Goal: Information Seeking & Learning: Learn about a topic

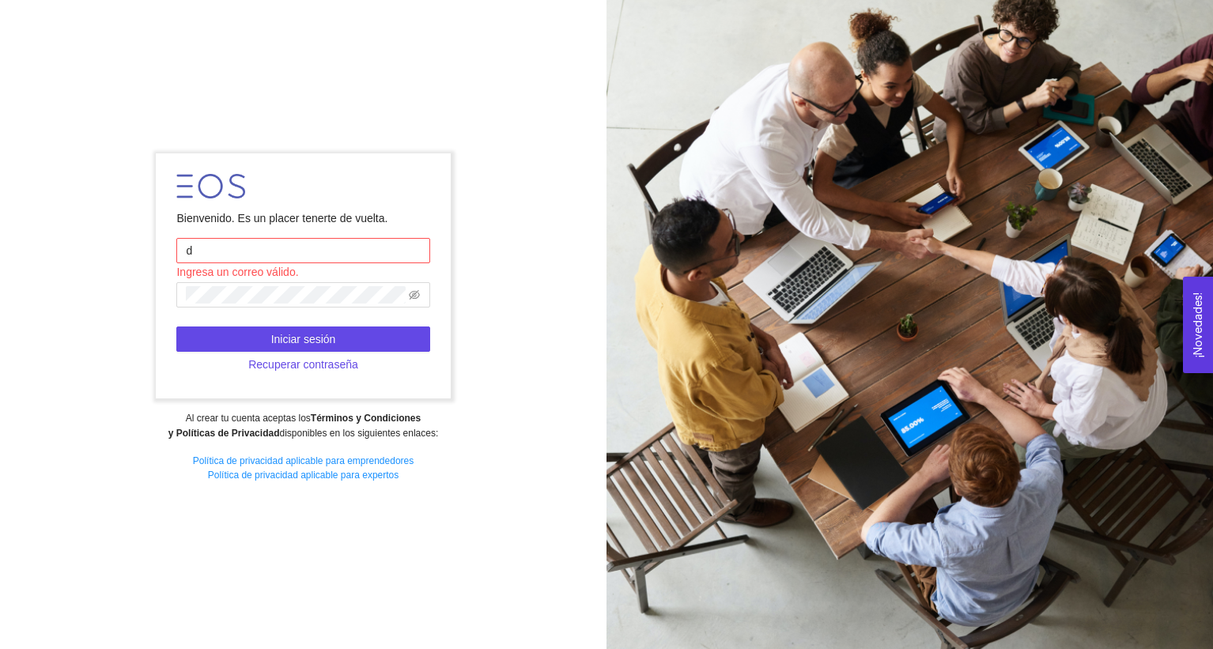
type input "[PERSON_NAME][EMAIL_ADDRESS][PERSON_NAME][DOMAIN_NAME]"
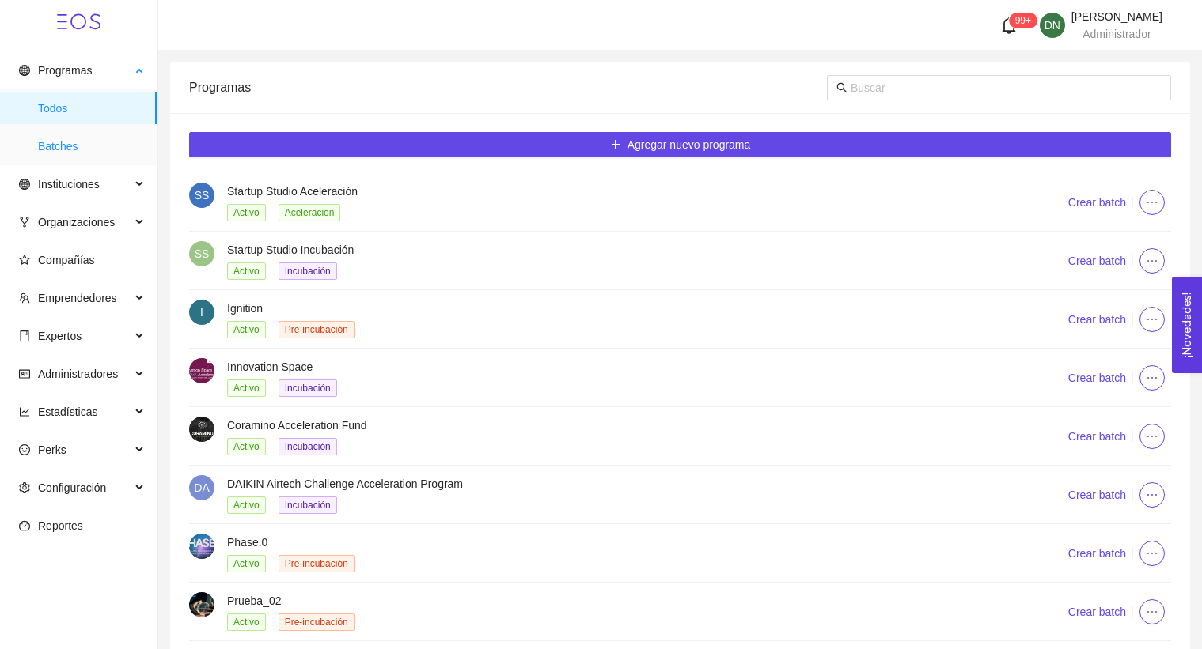
click at [75, 140] on span "Batches" at bounding box center [91, 147] width 107 height 32
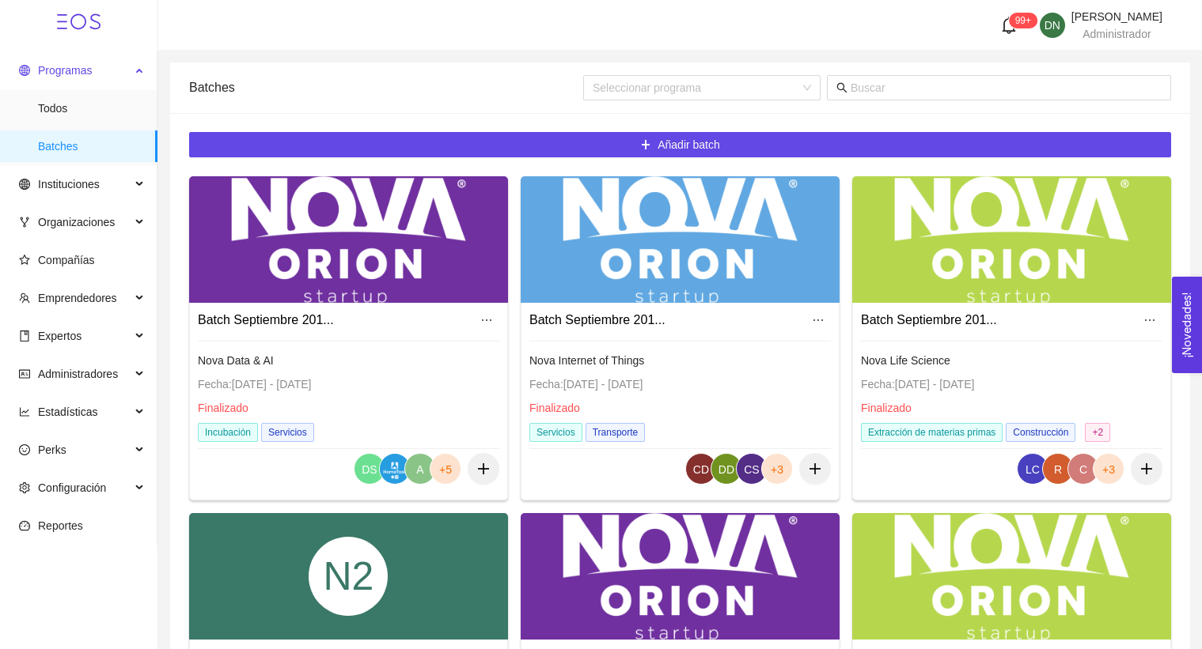
click at [99, 74] on span "Programas" at bounding box center [75, 71] width 112 height 32
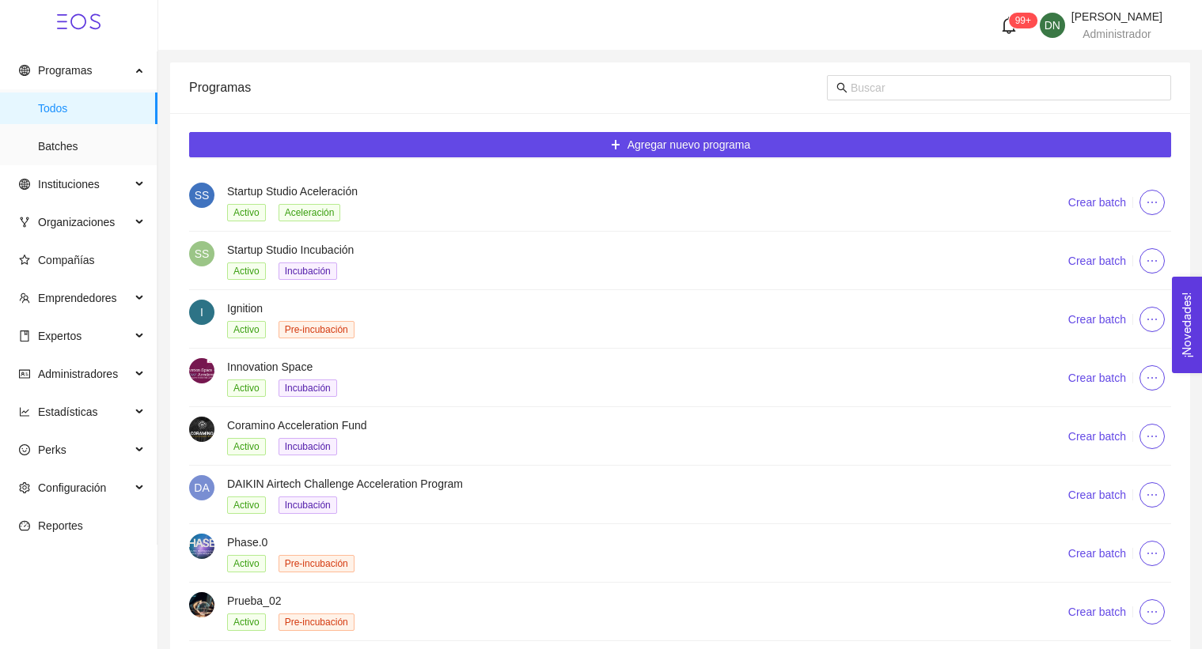
scroll to position [180, 0]
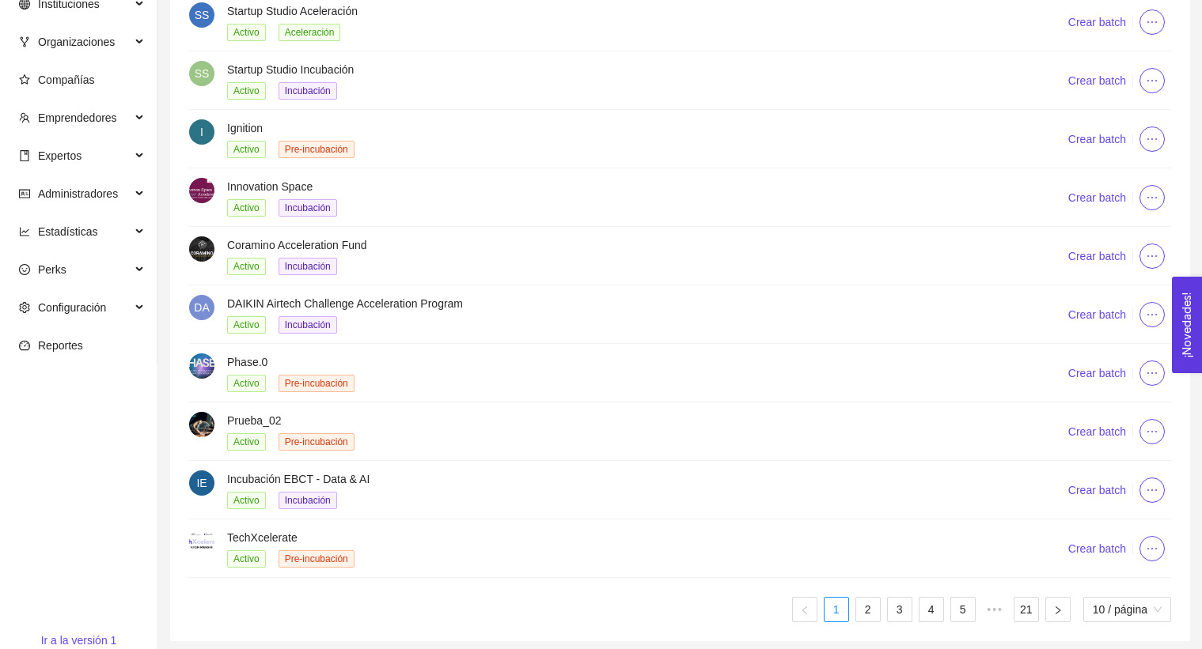
click at [219, 363] on div "Phase.0 Activo Pre-incubación" at bounding box center [609, 373] width 840 height 39
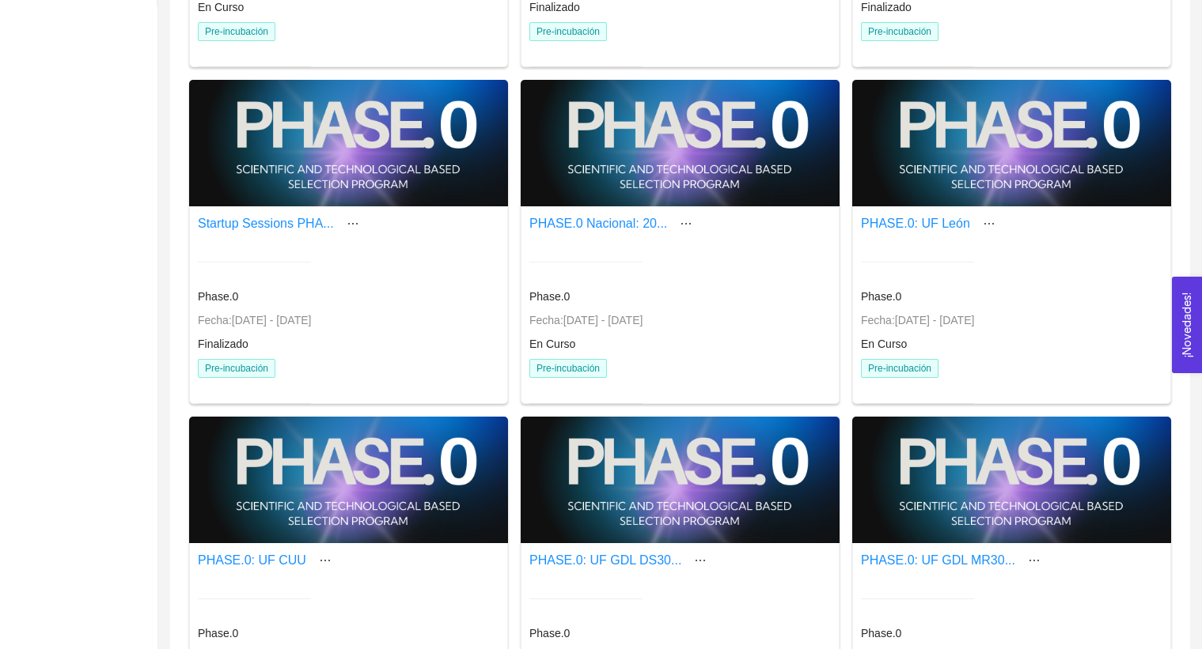
click at [669, 190] on div at bounding box center [679, 143] width 319 height 127
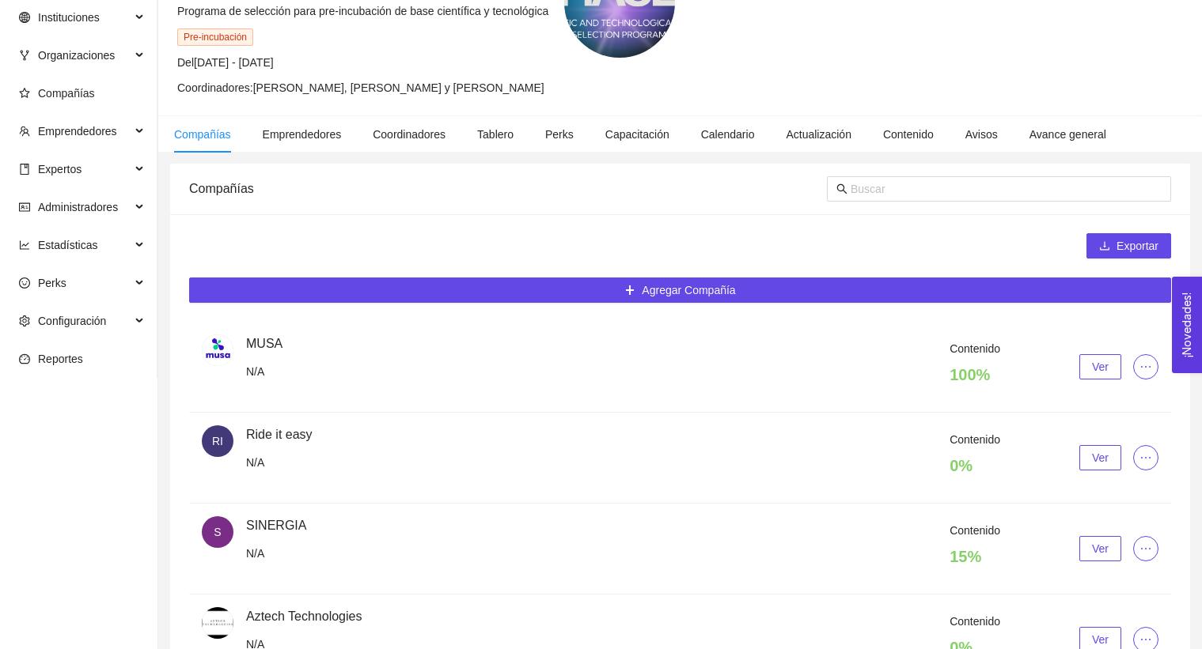
scroll to position [539, 0]
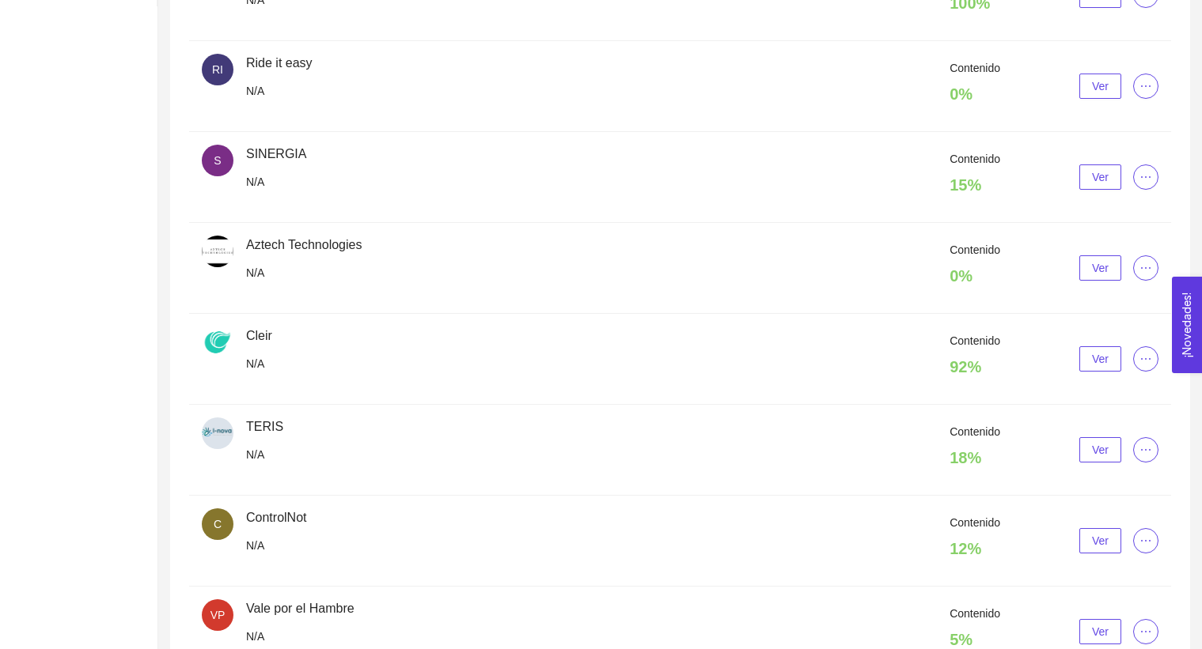
click at [1108, 361] on button "Ver" at bounding box center [1100, 358] width 42 height 25
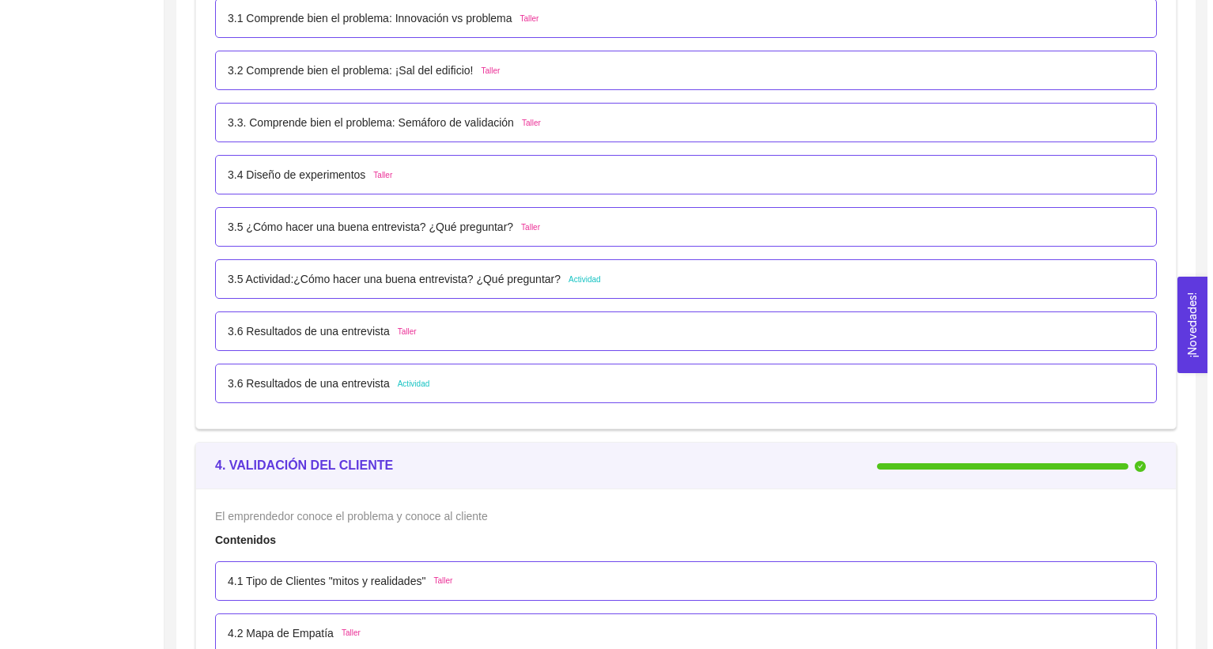
scroll to position [2442, 0]
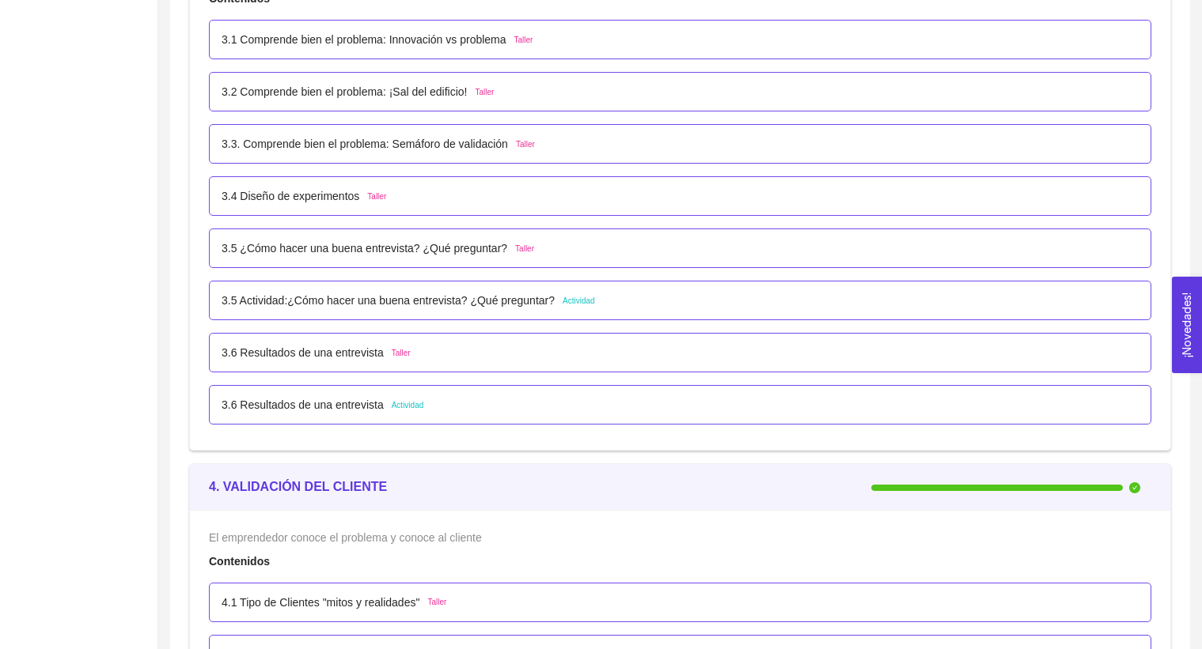
click at [585, 302] on span "Actividad" at bounding box center [578, 301] width 32 height 13
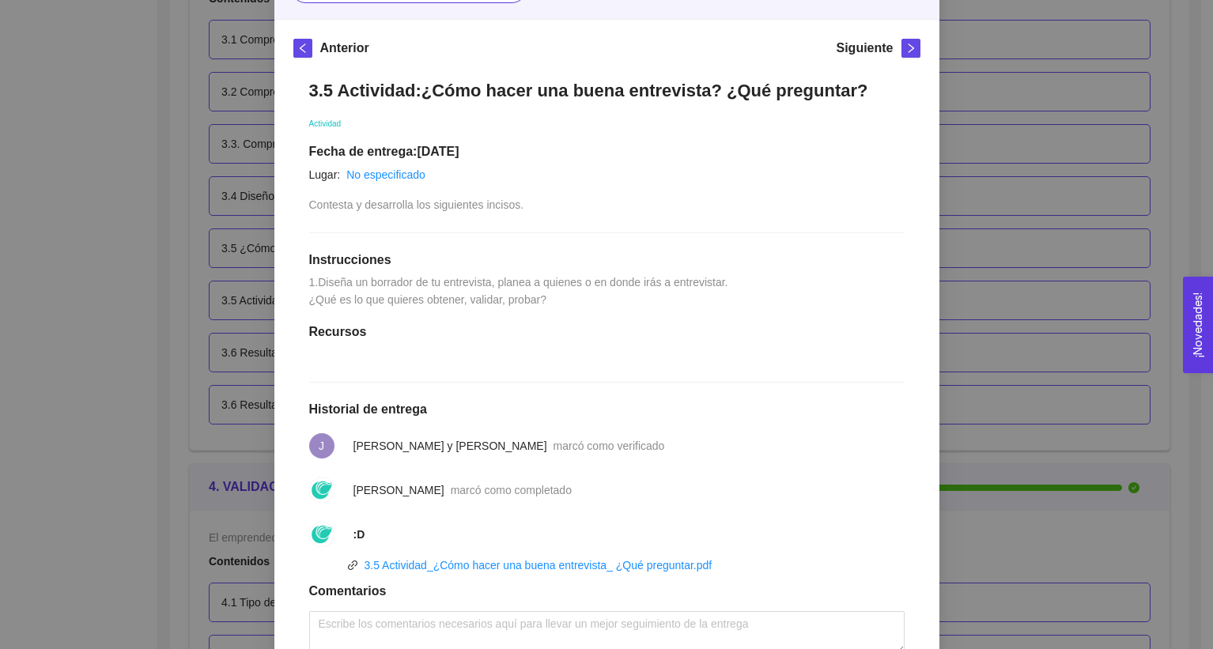
scroll to position [172, 0]
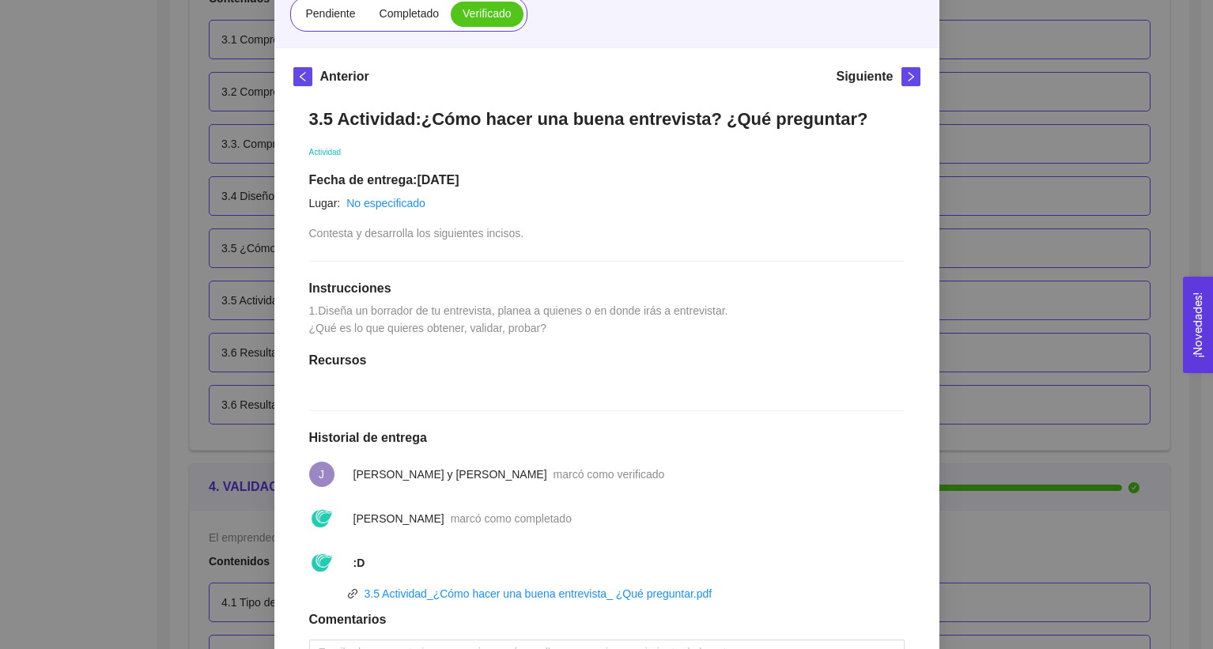
drag, startPoint x: 303, startPoint y: 324, endPoint x: 573, endPoint y: 373, distance: 274.9
click at [573, 373] on div "3.5 Actividad:¿Cómo hacer una buena entrevista? ¿Qué preguntar? Actividad Fecha…" at bounding box center [606, 414] width 627 height 643
copy span "1.Diseña un borrador de tu entrevista, planea a quienes o en donde irás a entre…"
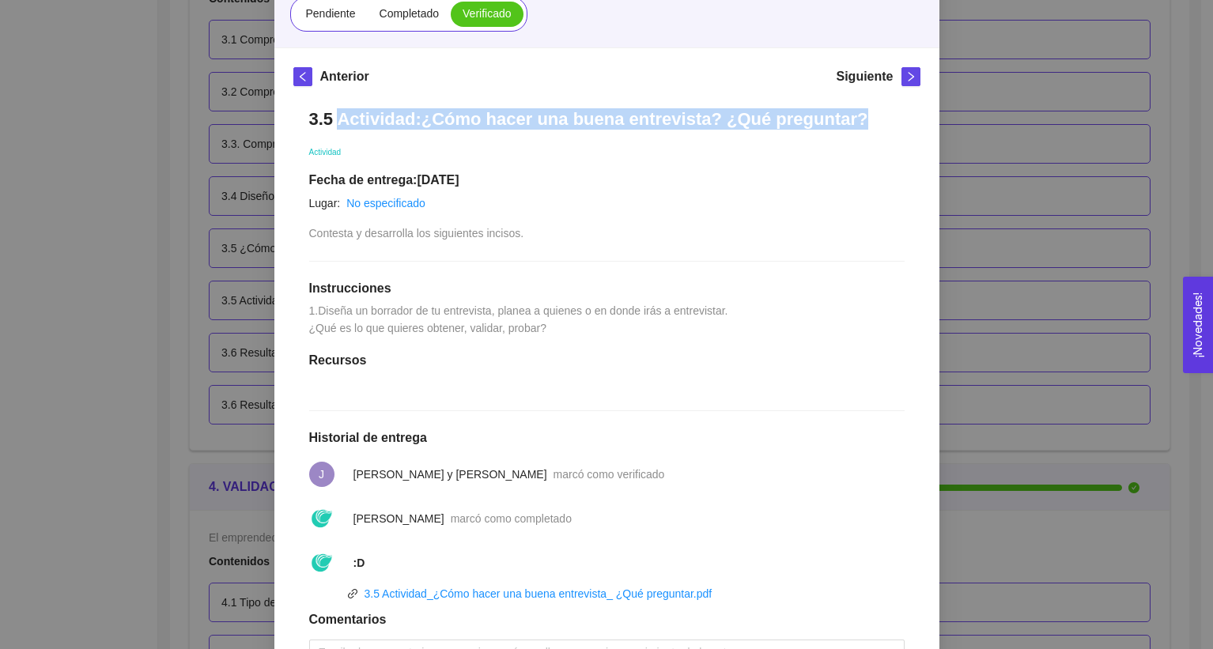
drag, startPoint x: 335, startPoint y: 118, endPoint x: 831, endPoint y: 115, distance: 496.7
click at [831, 115] on h1 "3.5 Actividad:¿Cómo hacer una buena entrevista? ¿Qué preguntar?" at bounding box center [607, 118] width 596 height 21
copy h1 "Actividad:¿Cómo hacer una buena entrevista? ¿Qué preguntar?"
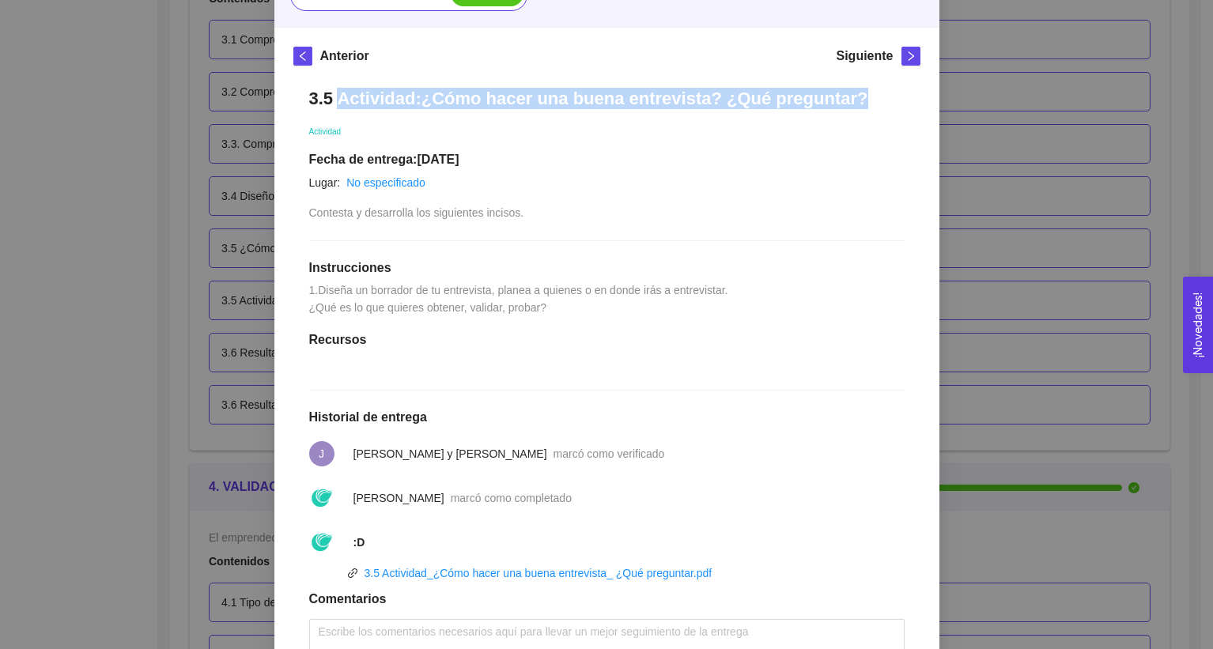
scroll to position [194, 0]
drag, startPoint x: 313, startPoint y: 304, endPoint x: 557, endPoint y: 333, distance: 245.4
click at [557, 333] on div "3.5 Actividad:¿Cómo hacer una buena entrevista? ¿Qué preguntar? Actividad Fecha…" at bounding box center [606, 392] width 627 height 643
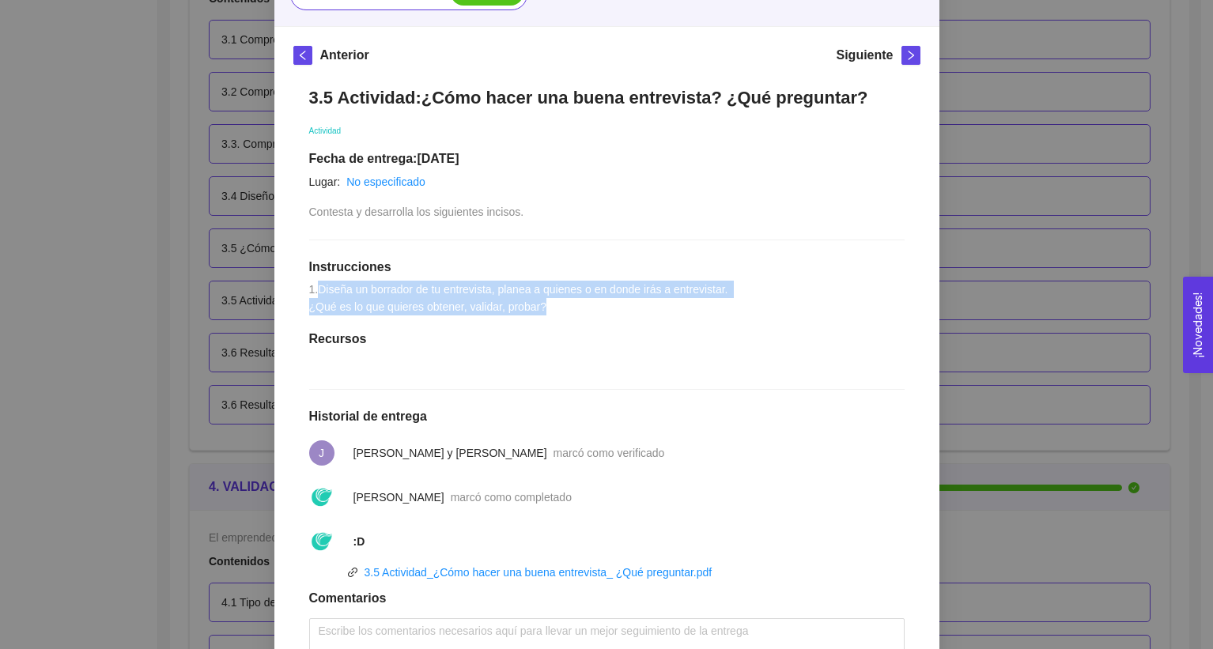
copy span "Diseña un borrador de tu entrevista, planea a quienes o en donde irás a entrevi…"
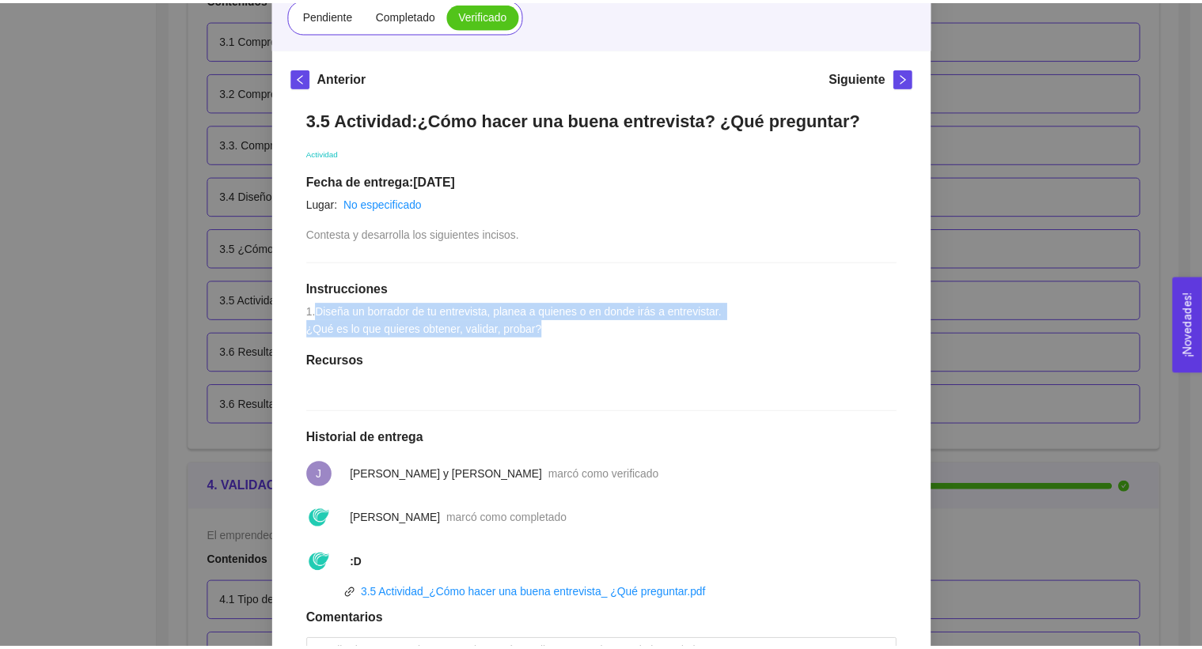
scroll to position [0, 0]
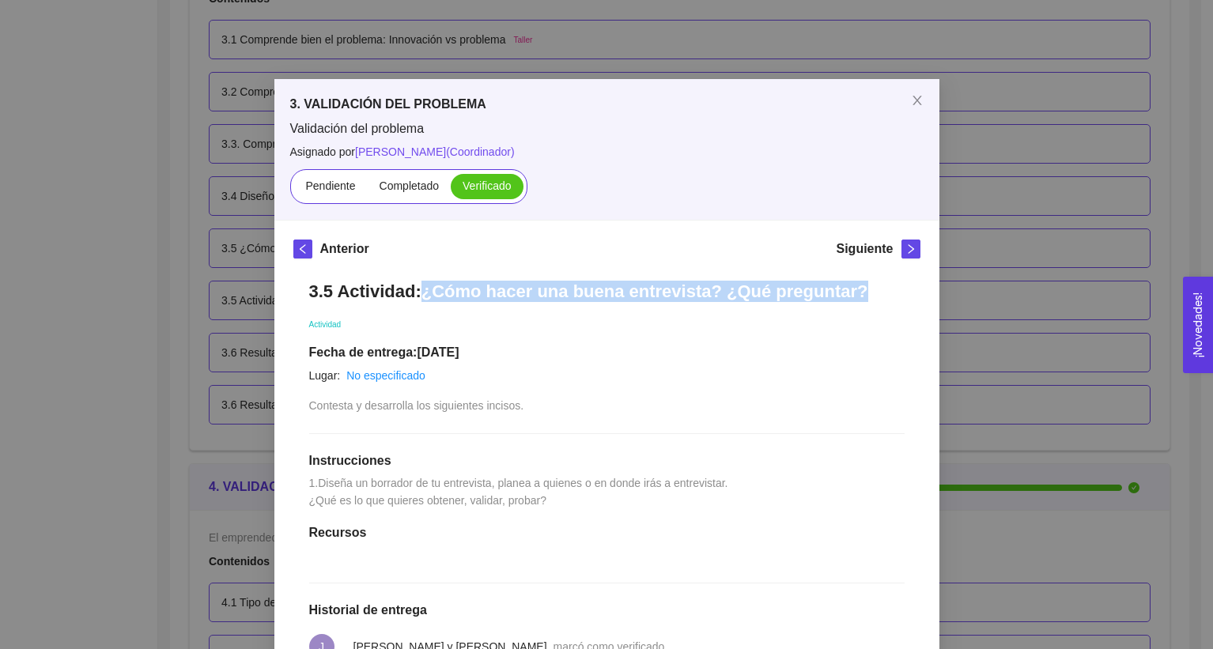
drag, startPoint x: 415, startPoint y: 293, endPoint x: 835, endPoint y: 290, distance: 420.0
click at [835, 290] on h1 "3.5 Actividad:¿Cómo hacer una buena entrevista? ¿Qué preguntar?" at bounding box center [607, 291] width 596 height 21
copy h1 "¿Cómo hacer una buena entrevista? ¿Qué preguntar?"
click at [1030, 43] on div "3. VALIDACIÓN DEL PROBLEMA Validación del problema Asignado por [PERSON_NAME] (…" at bounding box center [606, 324] width 1213 height 649
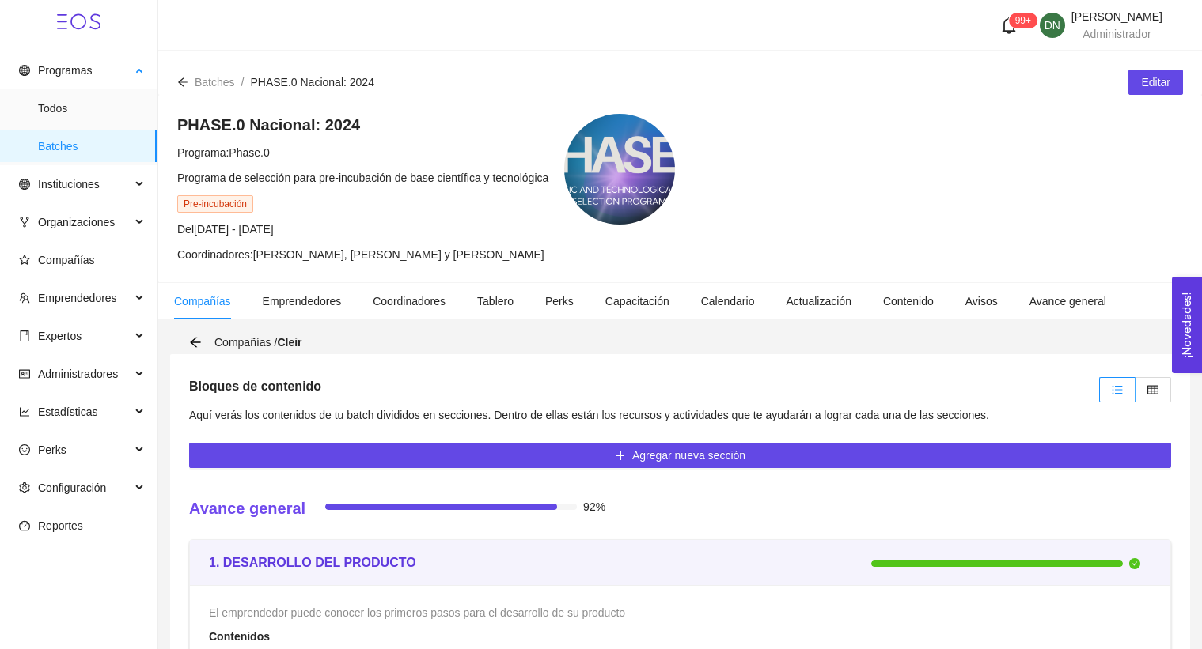
click at [65, 146] on span "Batches" at bounding box center [91, 147] width 107 height 32
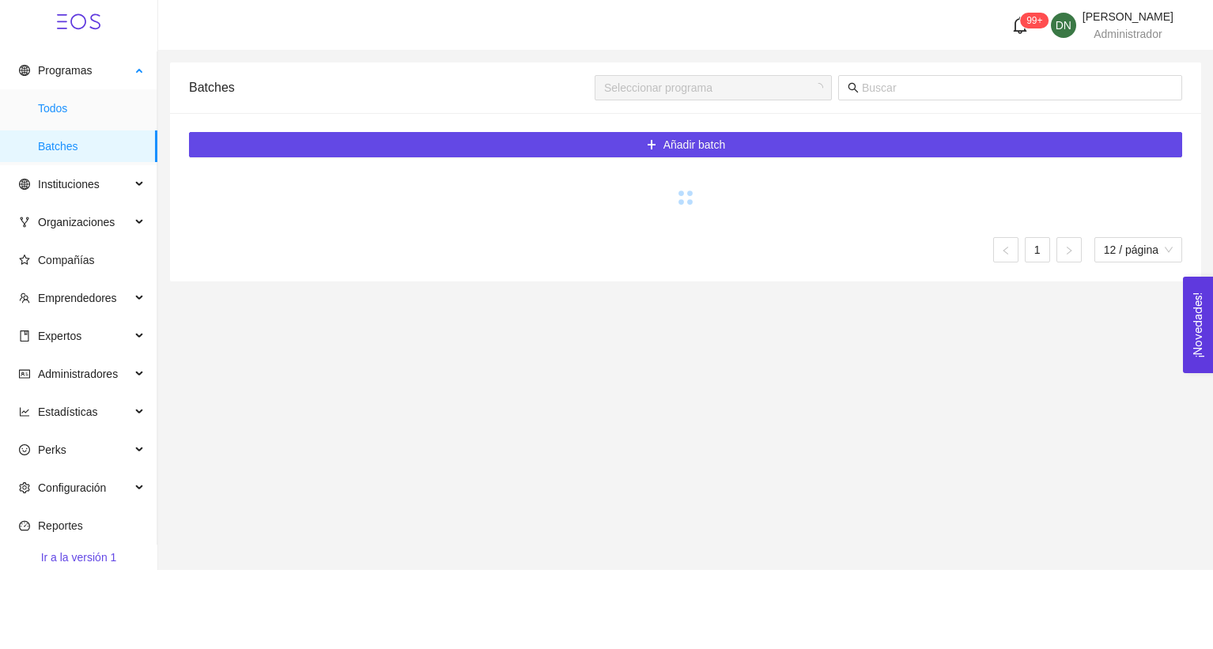
click at [106, 112] on span "Todos" at bounding box center [91, 109] width 107 height 32
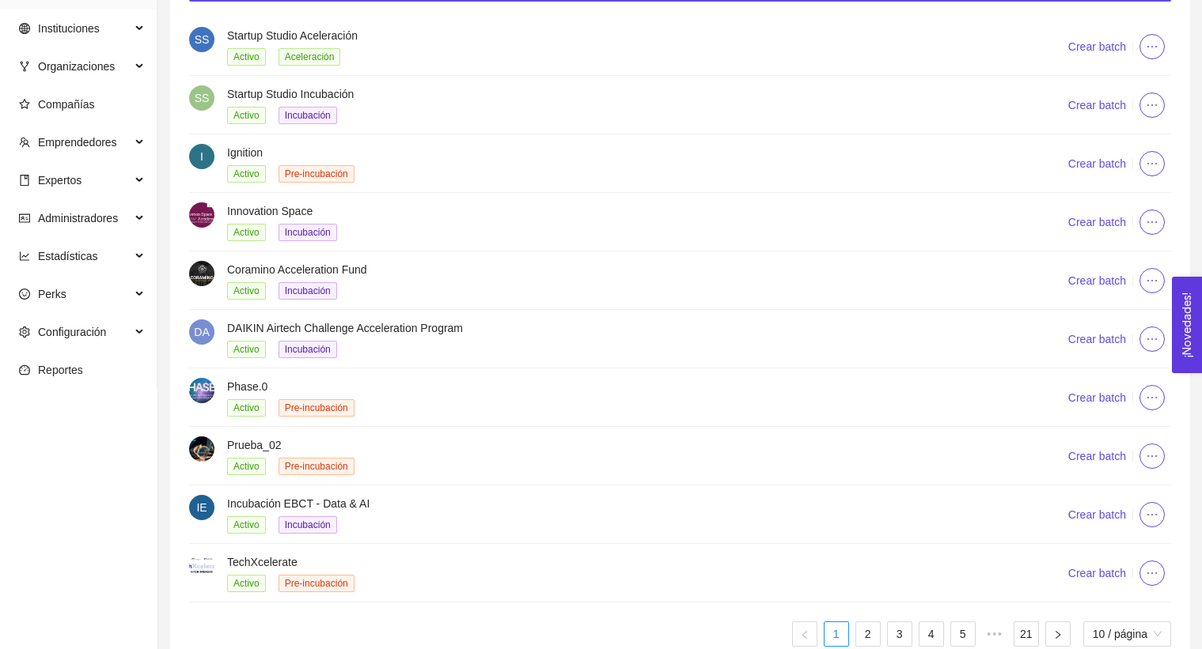
scroll to position [180, 0]
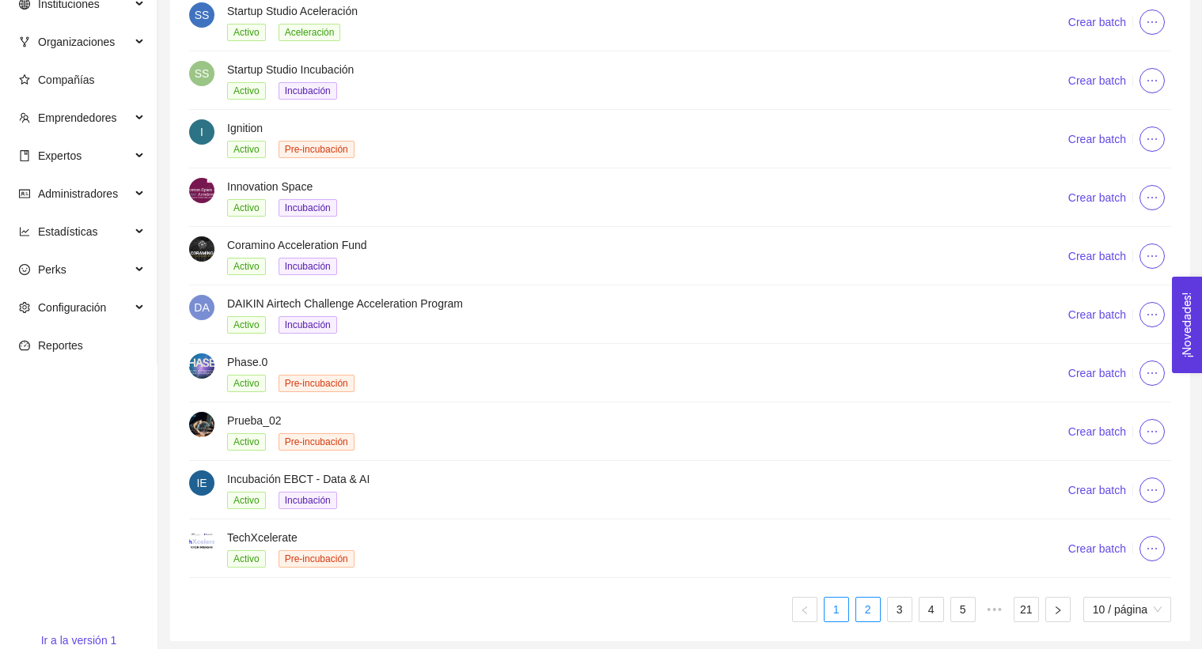
click at [869, 603] on link "2" at bounding box center [868, 610] width 24 height 24
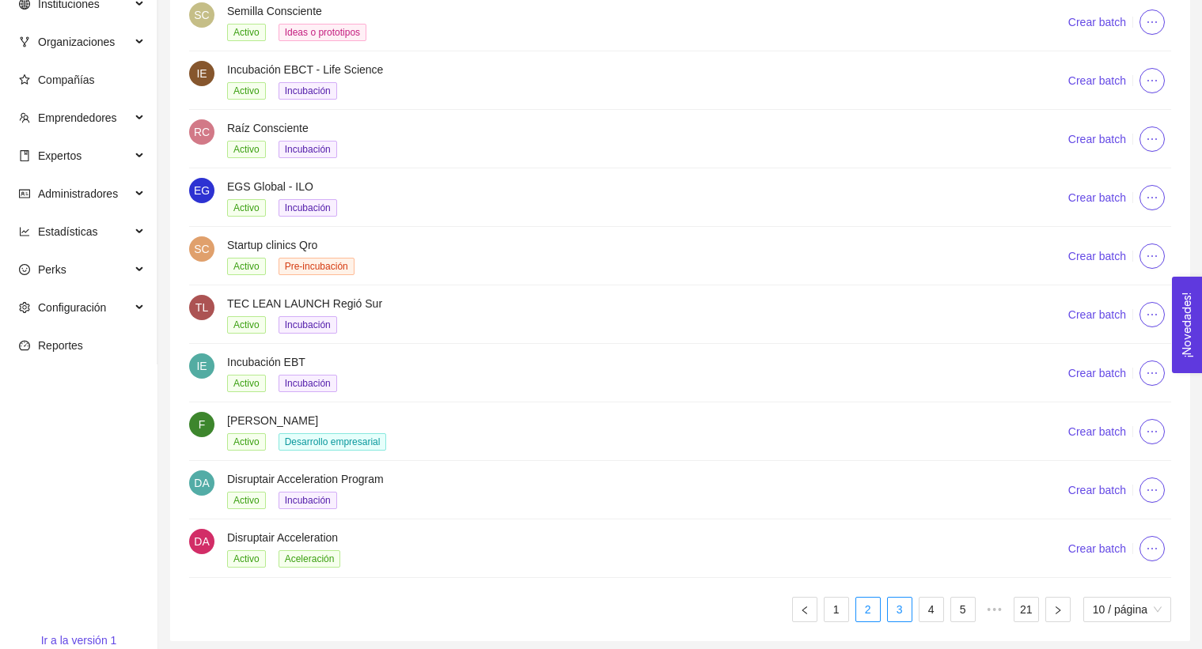
click at [891, 615] on link "3" at bounding box center [899, 610] width 24 height 24
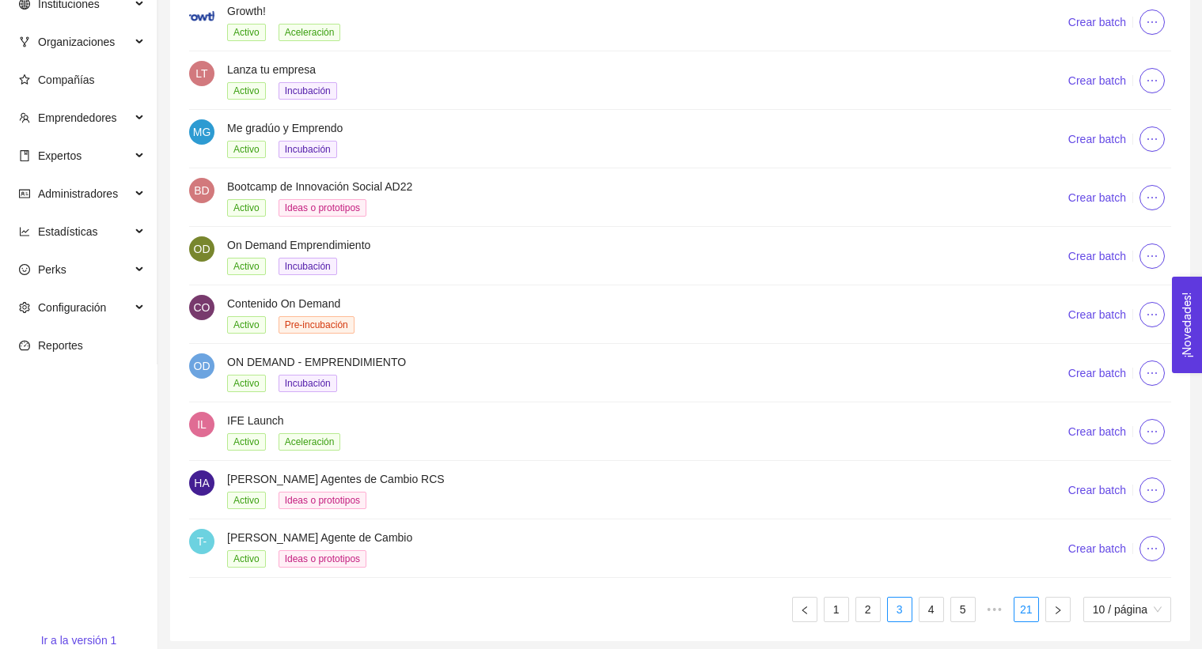
click at [1022, 604] on link "21" at bounding box center [1026, 610] width 24 height 24
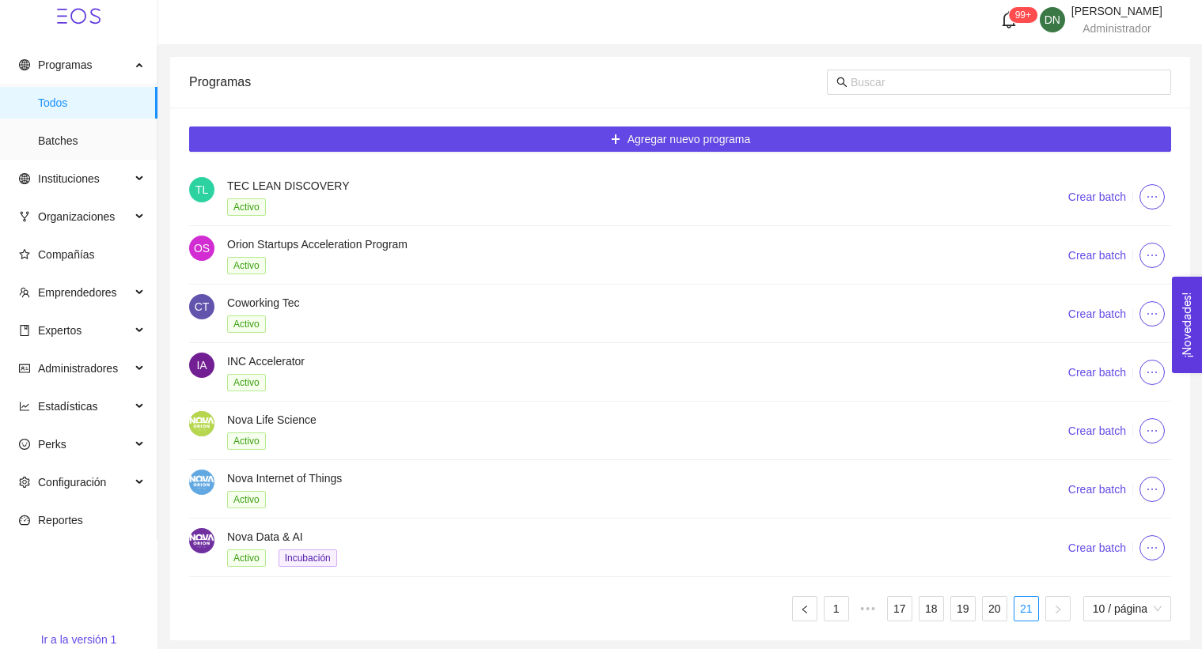
scroll to position [0, 0]
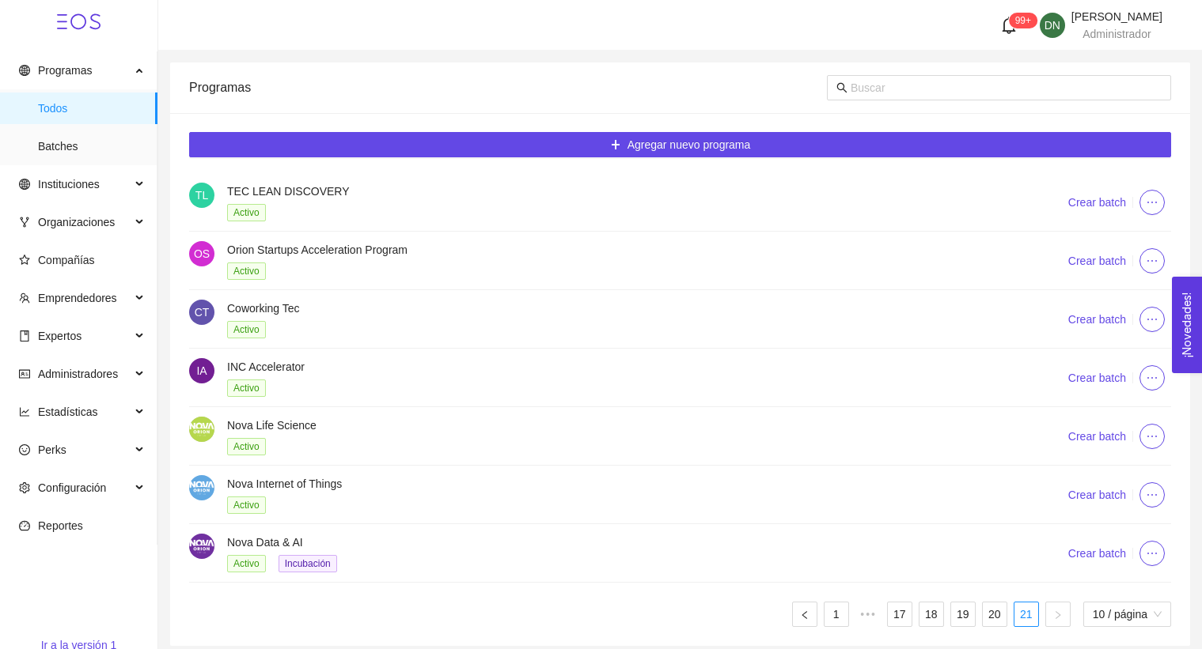
click at [932, 105] on div at bounding box center [999, 87] width 344 height 51
click at [924, 94] on input "text" at bounding box center [1005, 87] width 311 height 17
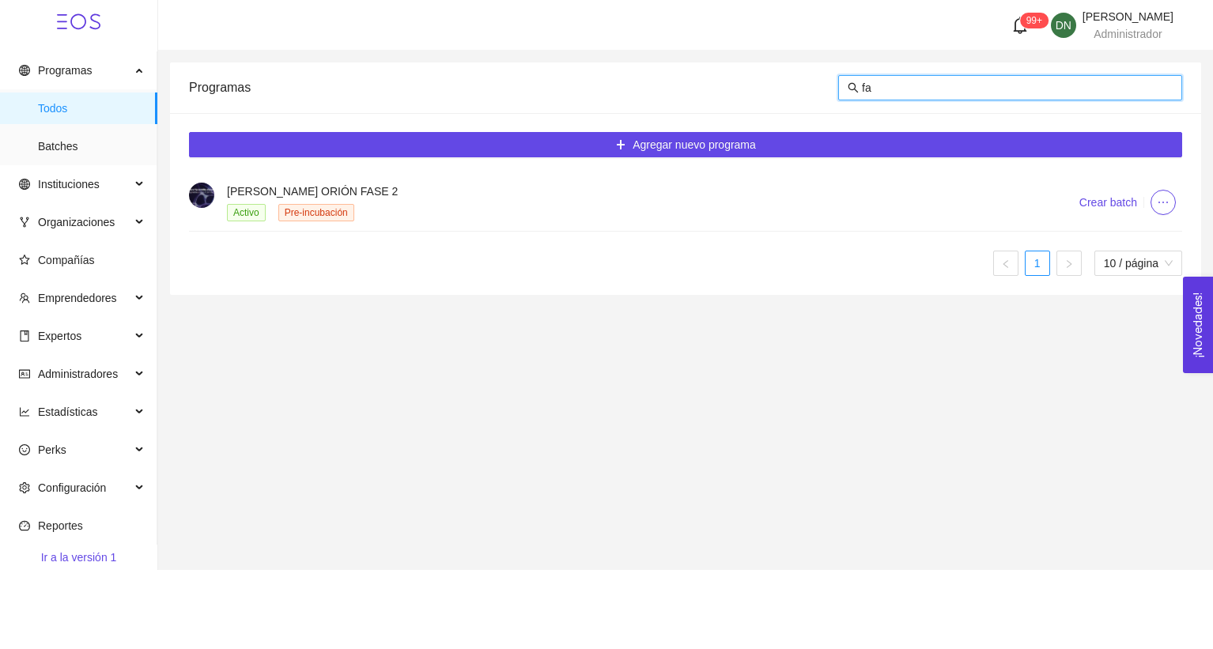
type input "f"
type input "preincu"
click at [852, 200] on div "Preincubación Tecnológica CHF Activo Pre-incubación" at bounding box center [634, 202] width 814 height 39
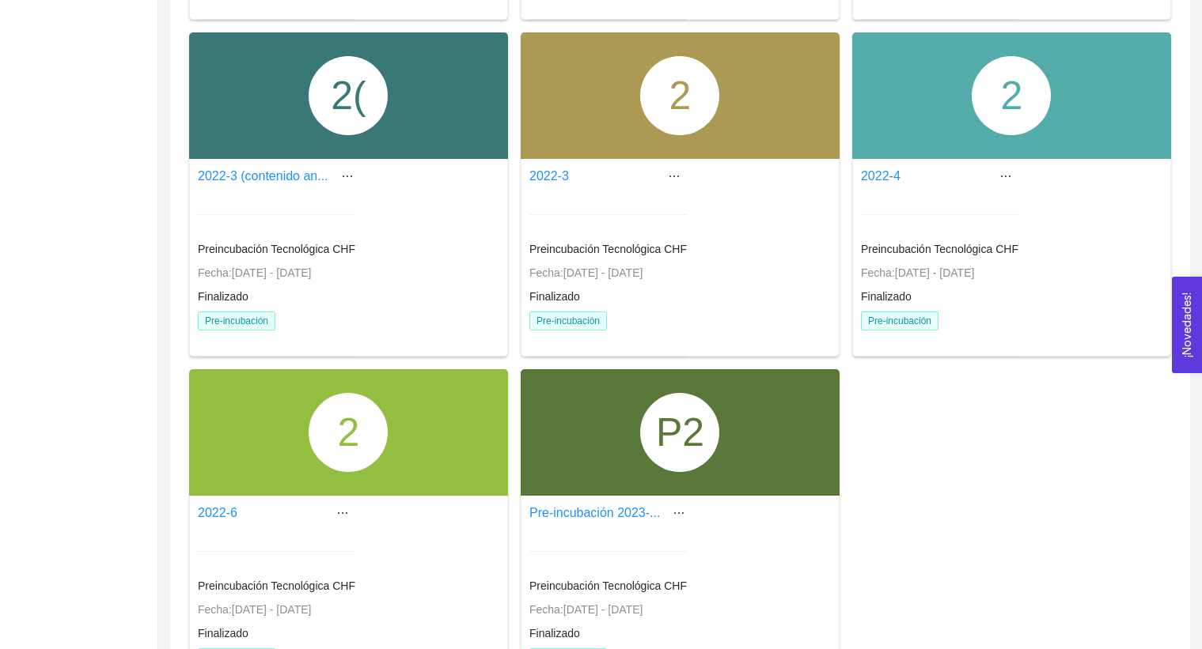
scroll to position [584, 0]
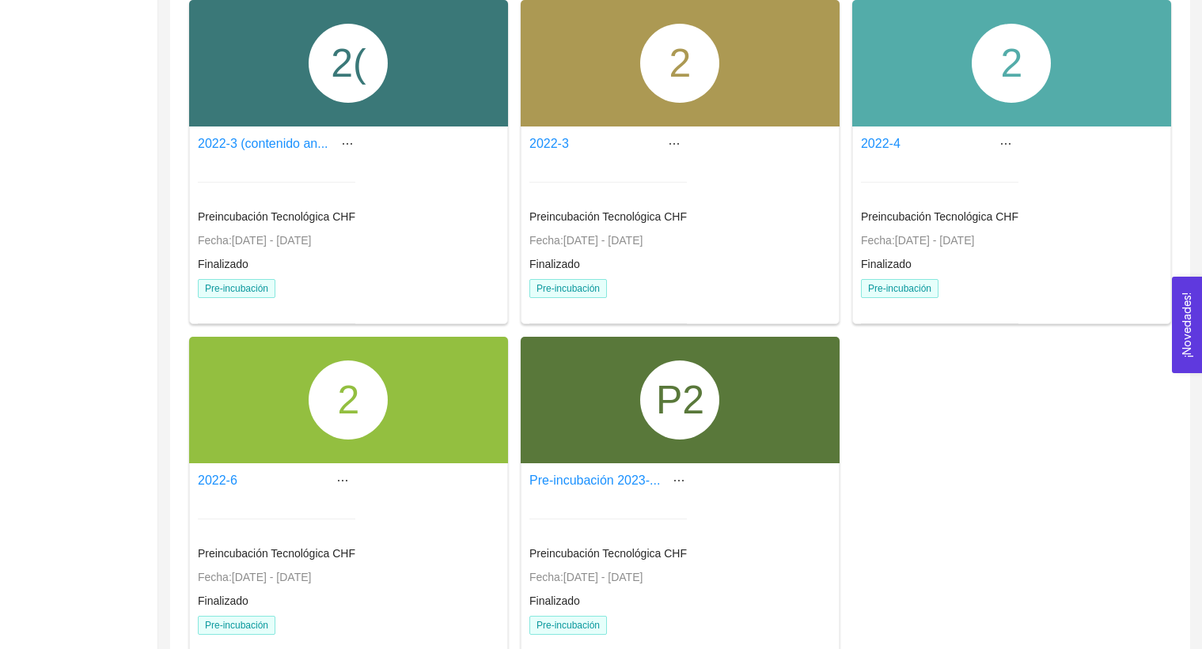
click at [705, 396] on div "P2" at bounding box center [679, 400] width 79 height 79
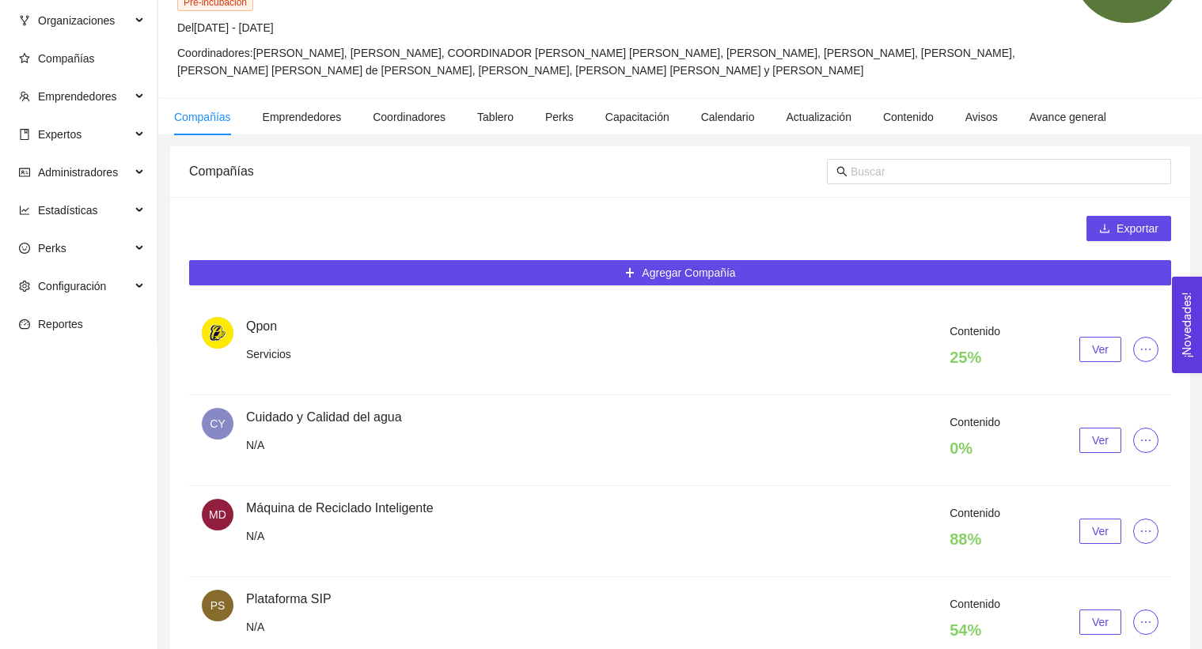
scroll to position [584, 0]
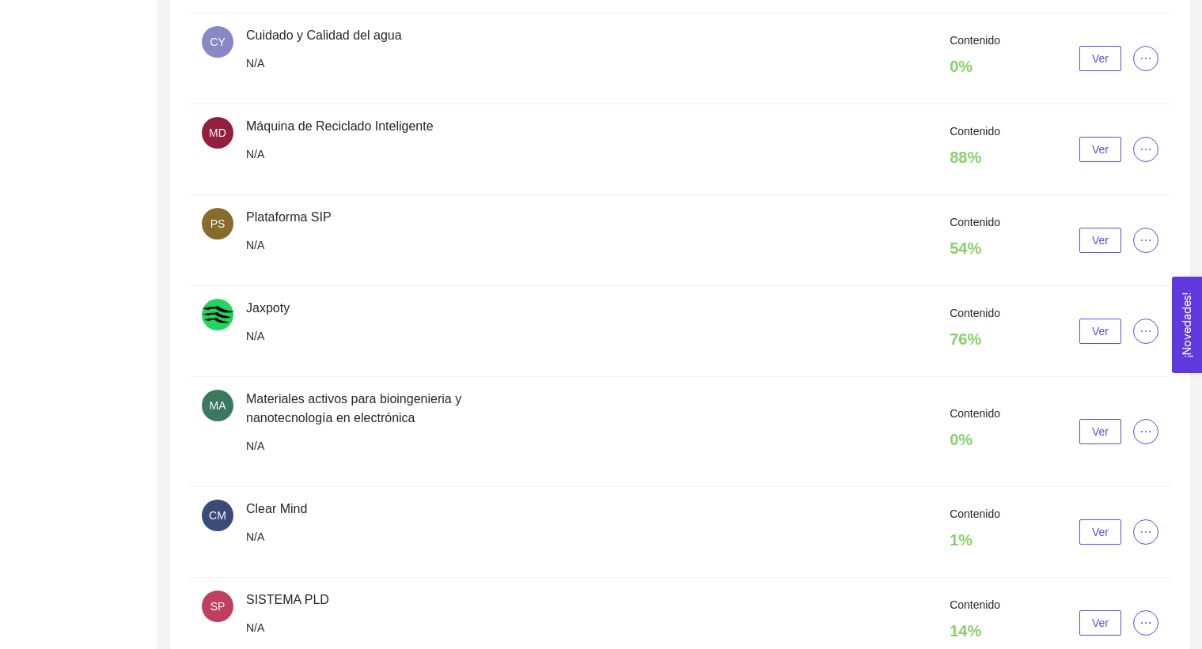
click at [1114, 162] on button "Ver" at bounding box center [1100, 149] width 42 height 25
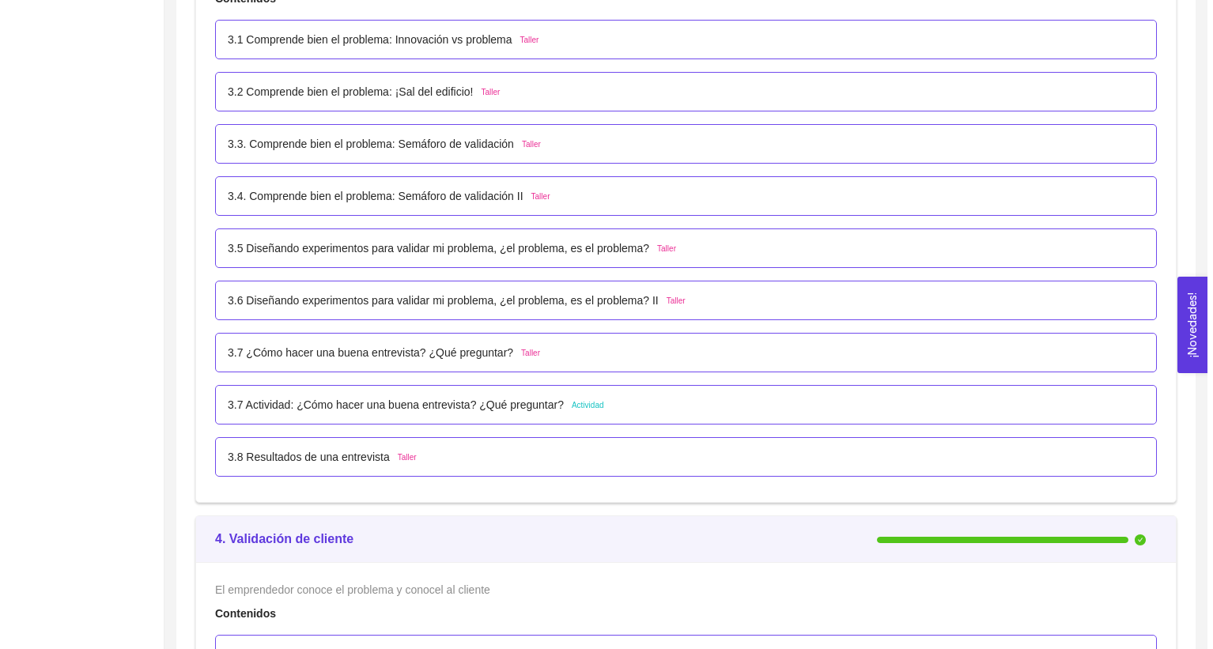
scroll to position [3166, 0]
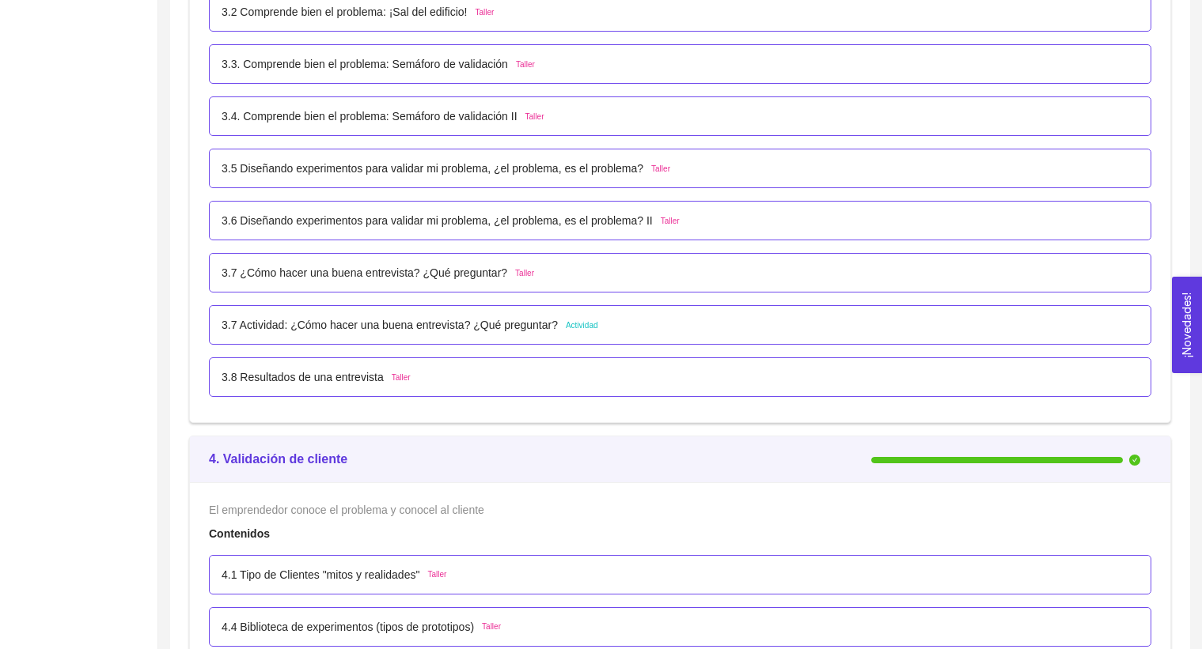
click at [551, 334] on p "3.7 Actividad: ¿Cómo hacer una buena entrevista? ¿Qué preguntar?" at bounding box center [389, 324] width 336 height 17
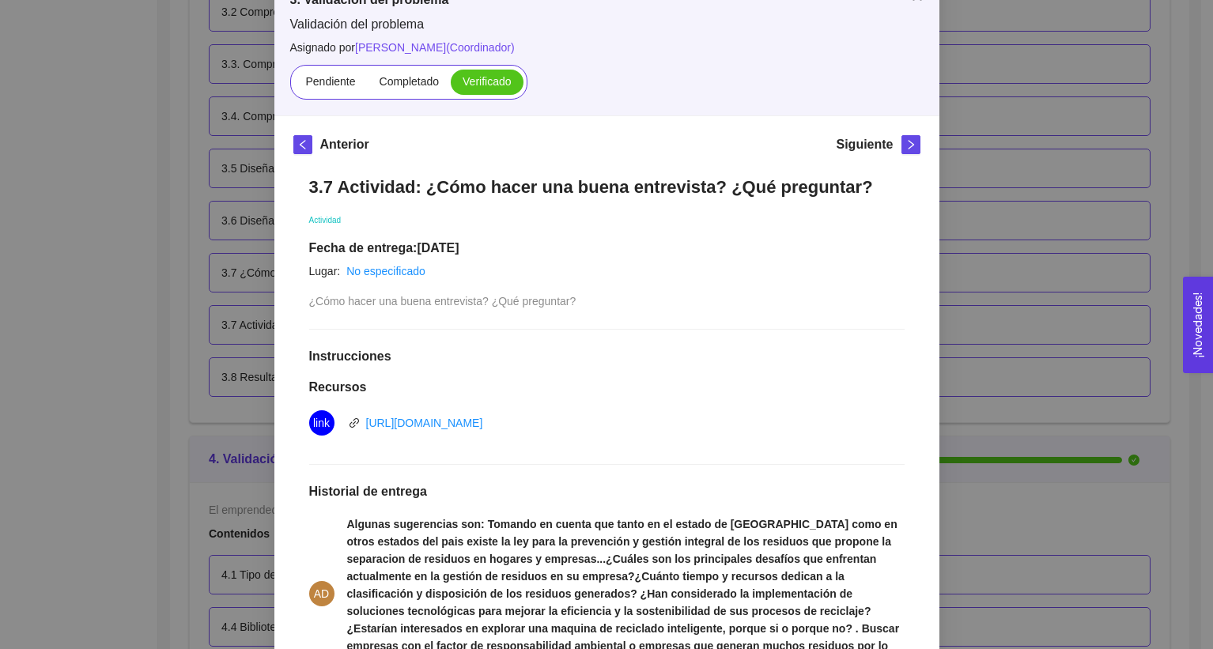
scroll to position [72, 0]
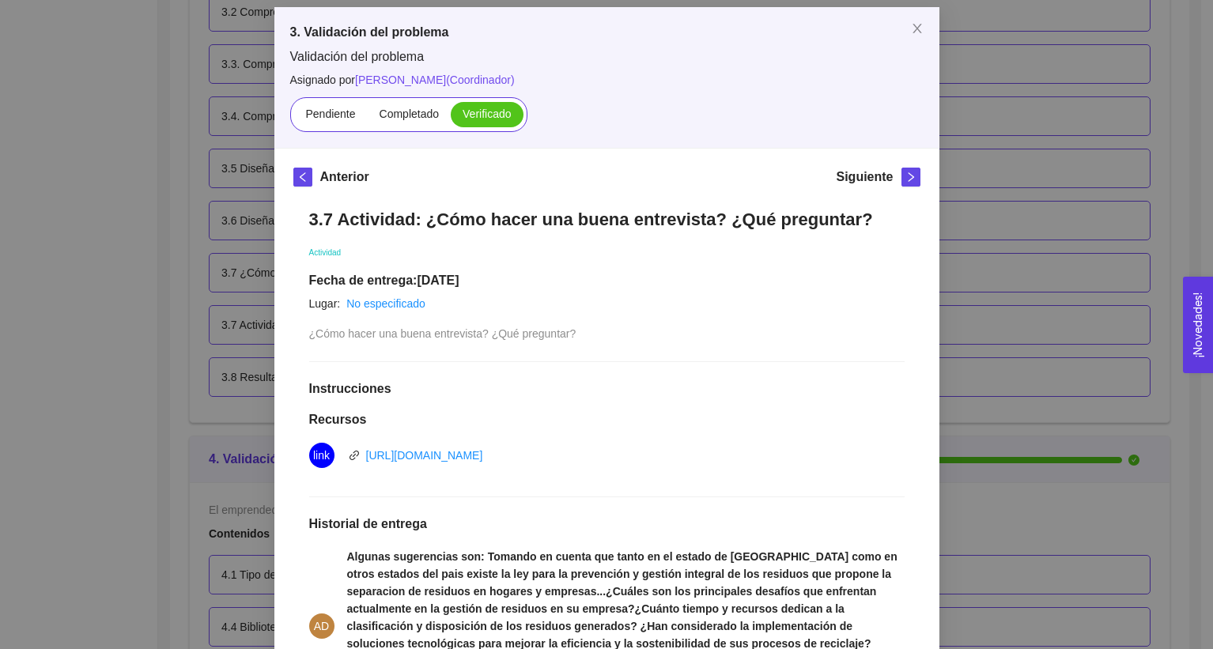
click at [483, 448] on div "[URL][DOMAIN_NAME]" at bounding box center [424, 455] width 117 height 17
click at [483, 462] on div "[URL][DOMAIN_NAME]" at bounding box center [424, 455] width 117 height 17
click at [483, 455] on link "[URL][DOMAIN_NAME]" at bounding box center [424, 455] width 117 height 13
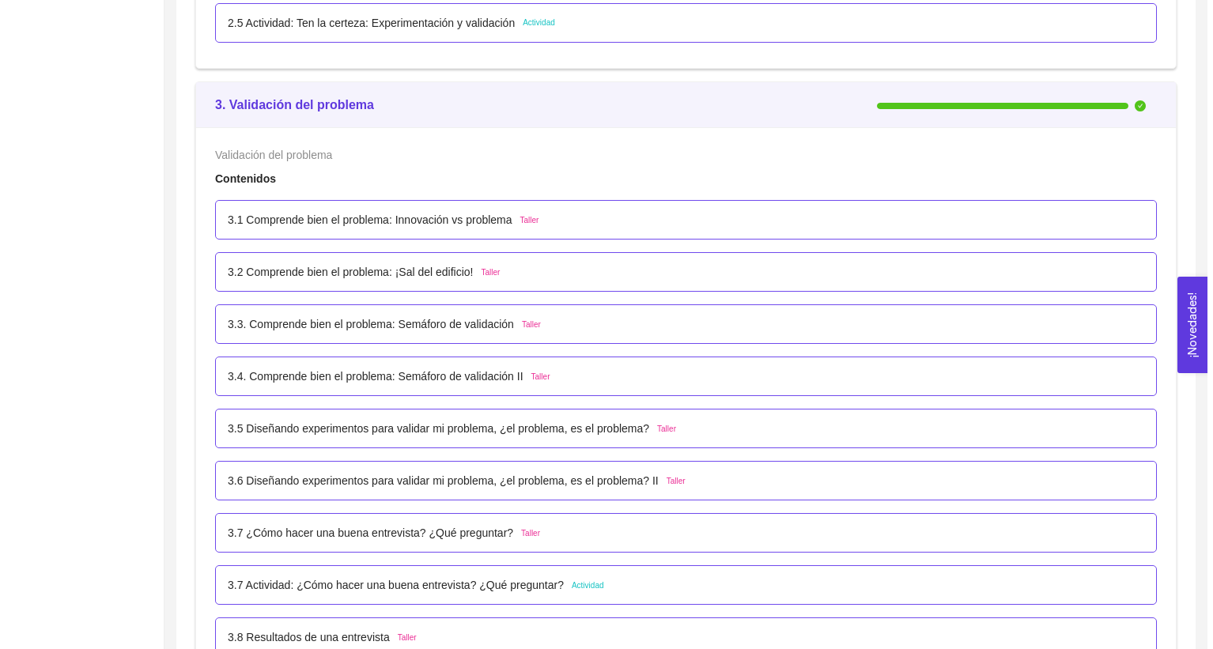
scroll to position [2928, 0]
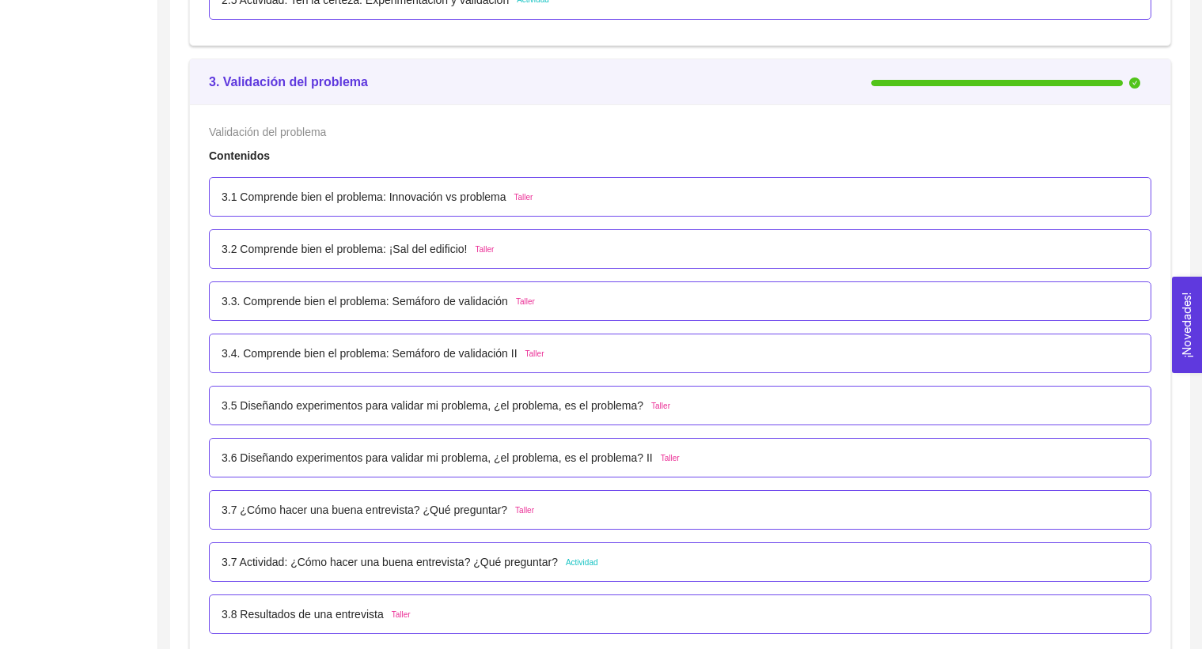
click at [481, 310] on p "3.3. Comprende bien el problema: Semáforo de validación" at bounding box center [364, 301] width 286 height 17
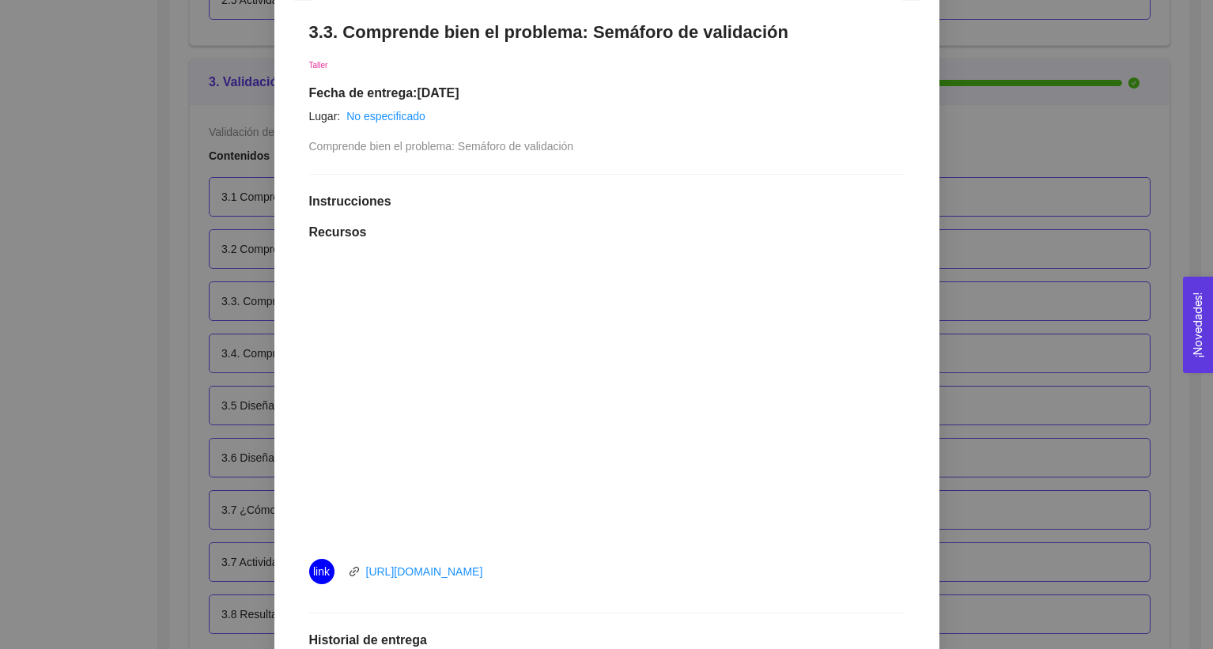
scroll to position [41, 0]
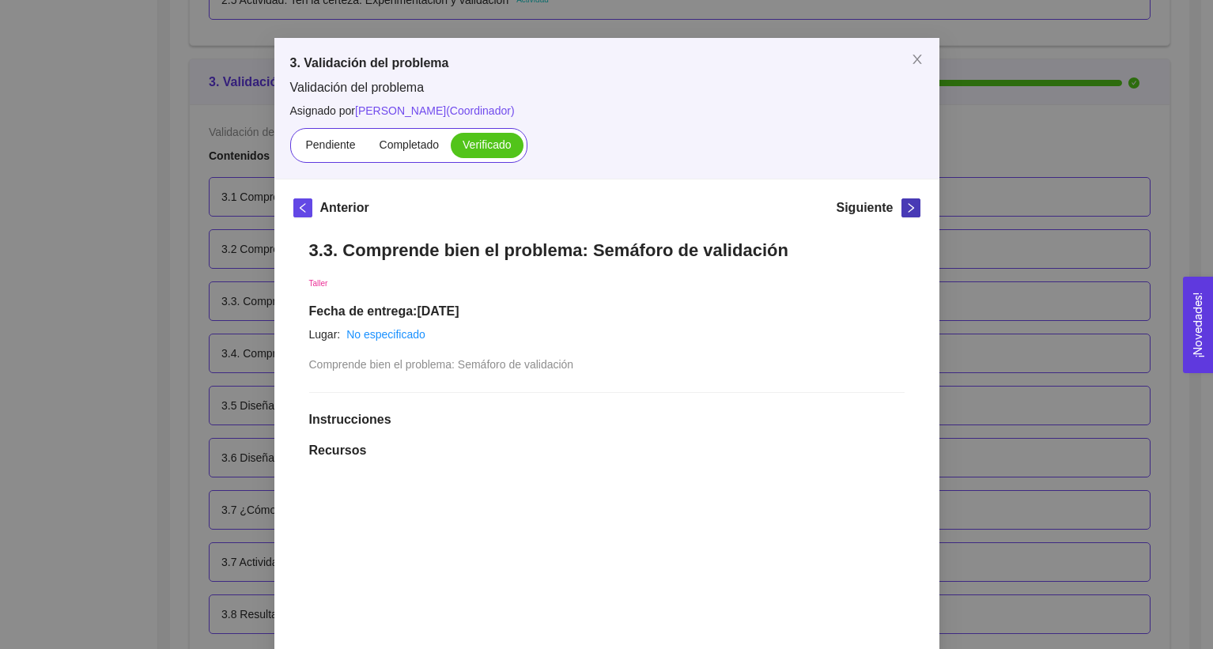
click at [903, 210] on span "right" at bounding box center [911, 207] width 17 height 11
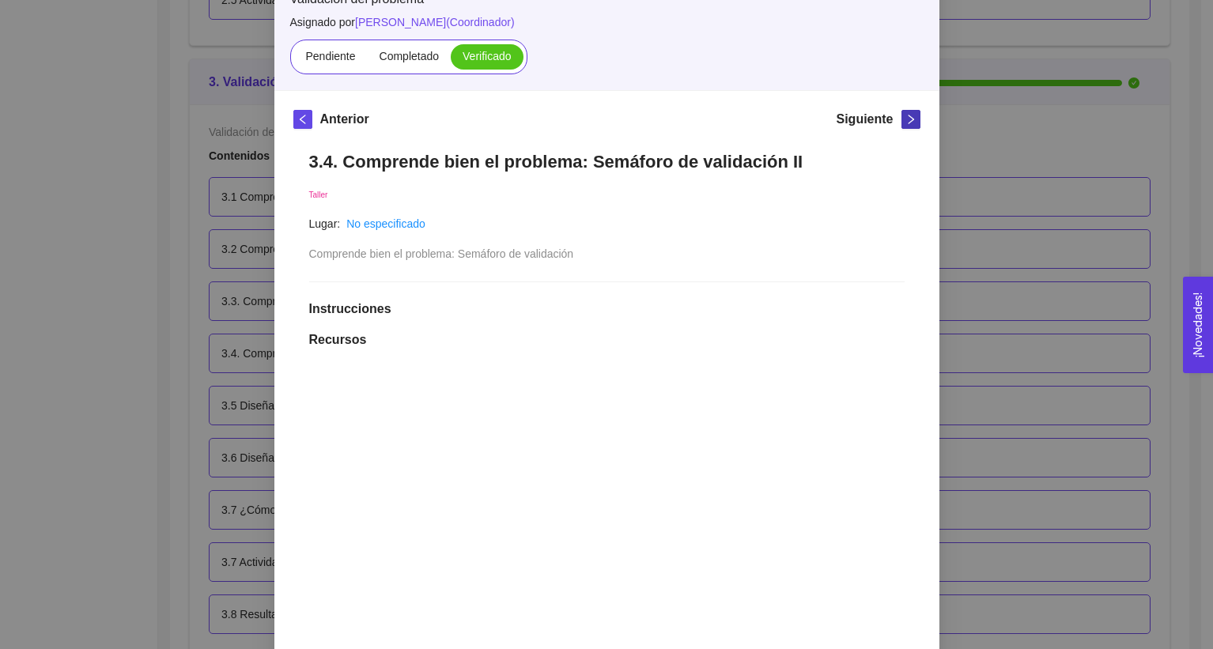
scroll to position [134, 0]
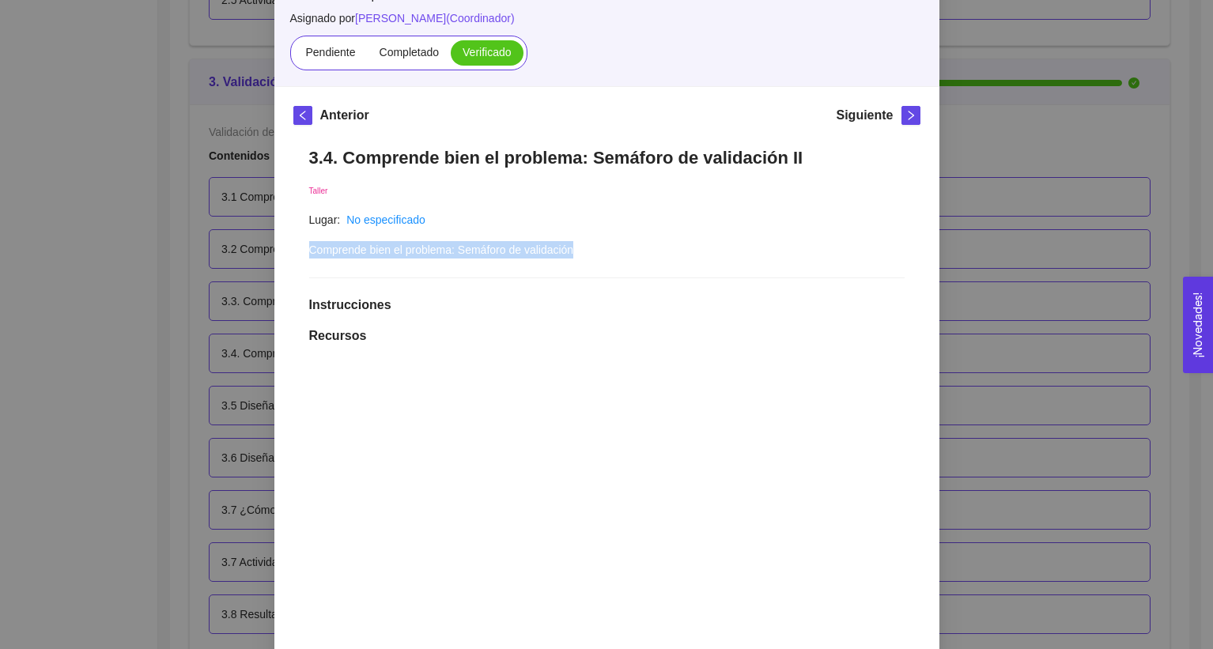
drag, startPoint x: 303, startPoint y: 251, endPoint x: 678, endPoint y: 251, distance: 374.9
click at [678, 251] on div "3.4. Comprende bien el problema: Semáforo de validación II Taller Lugar: No esp…" at bounding box center [606, 550] width 627 height 839
copy span "Comprende bien el problema: Semáforo de validación"
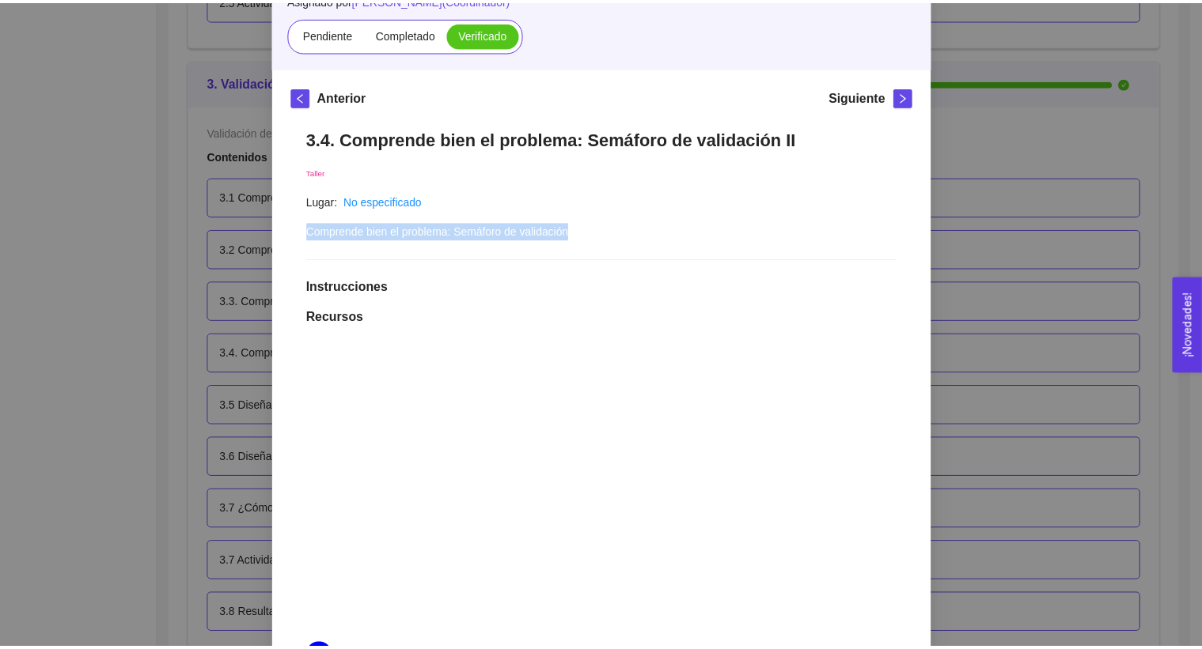
scroll to position [153, 0]
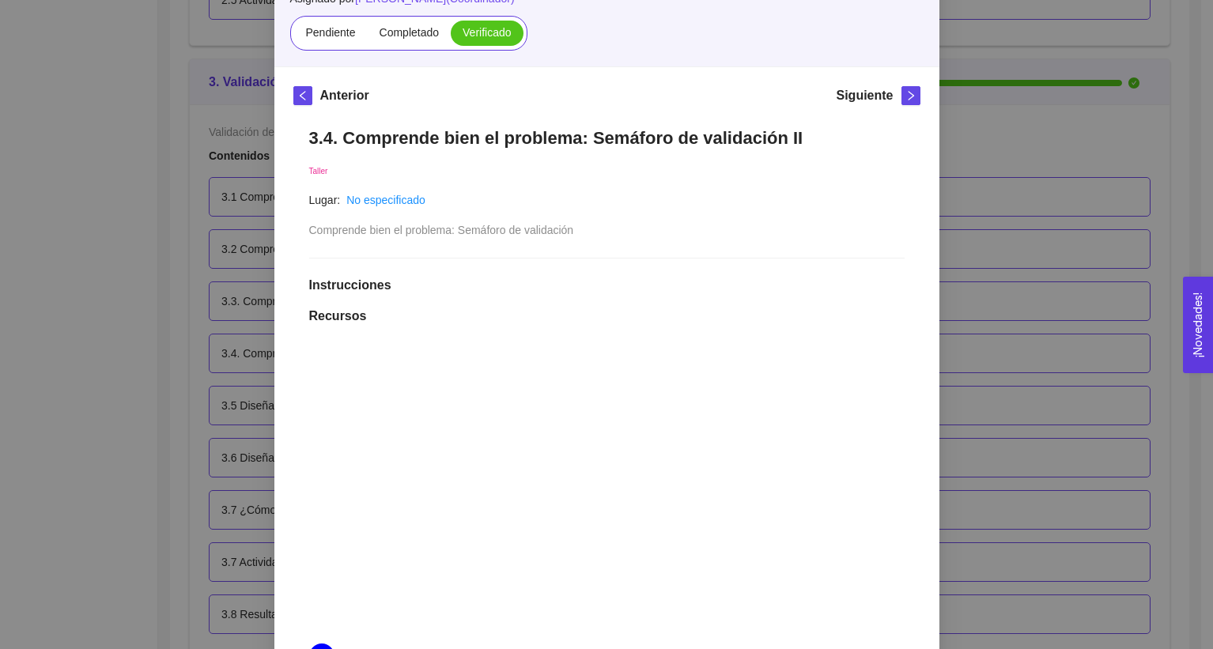
click at [933, 206] on div "Anterior Siguiente 3.4. Comprende bien el problema: Semáforo de validación II T…" at bounding box center [606, 518] width 665 height 903
click at [1011, 267] on div "3. Validación del problema Validación del problema Asignado por Ana Sofia Contr…" at bounding box center [606, 324] width 1213 height 649
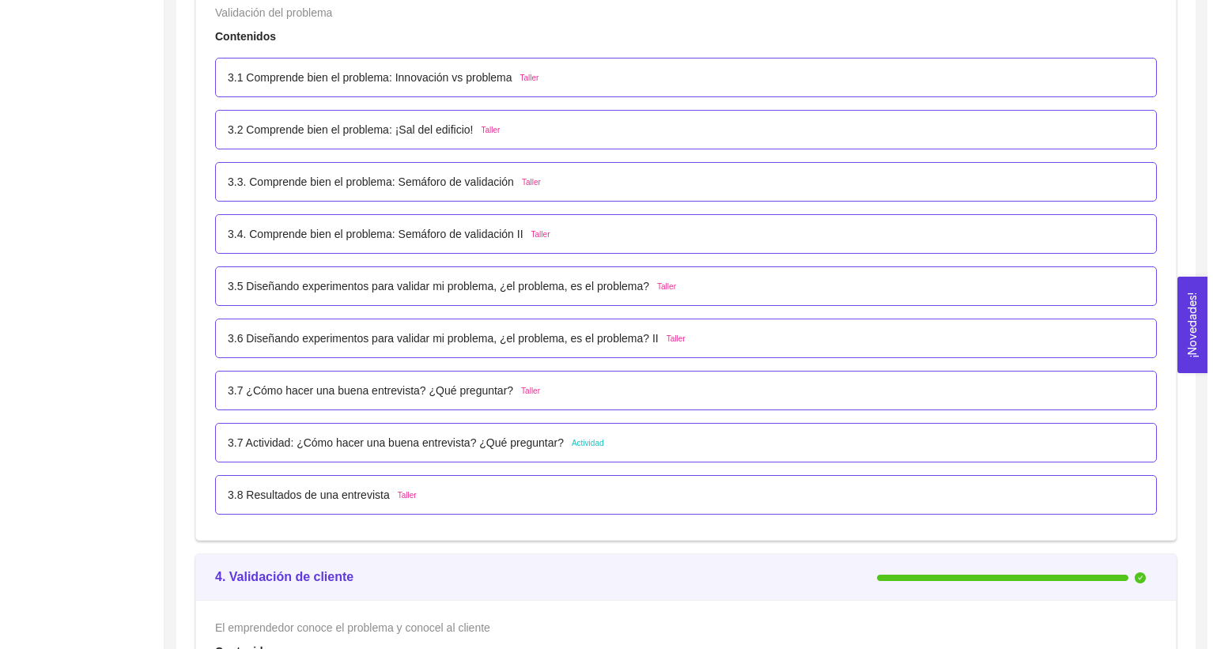
scroll to position [3050, 0]
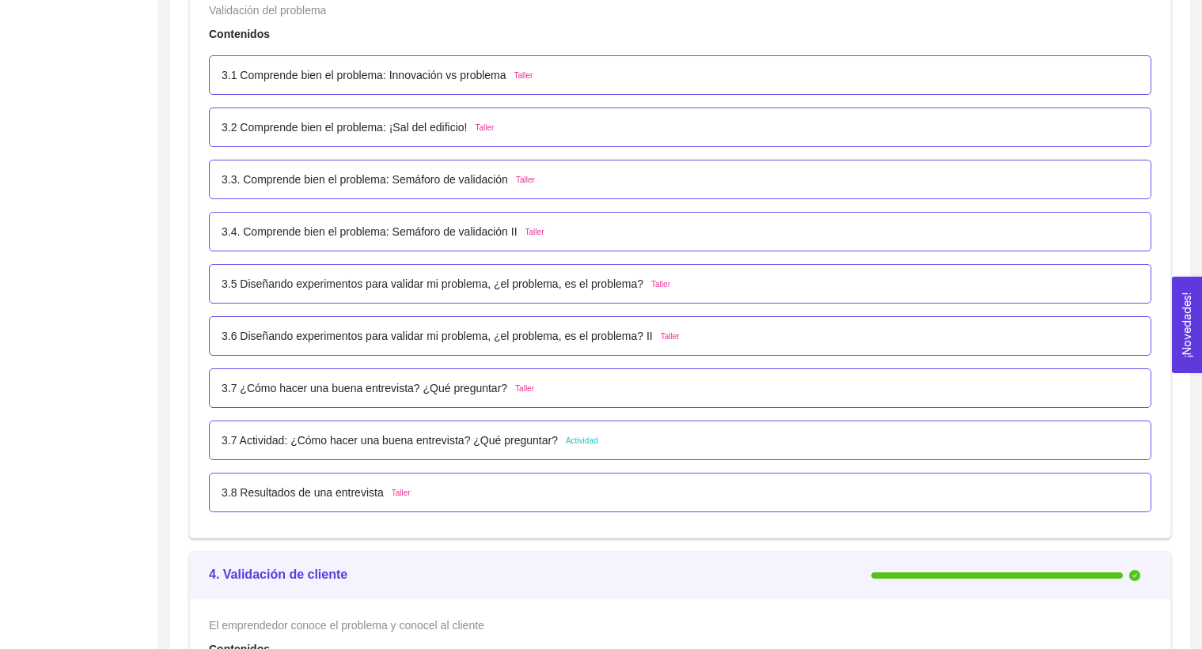
click at [426, 304] on div "3.5 Diseñando experimentos para validar mi problema, ¿el problema, es el proble…" at bounding box center [680, 284] width 942 height 40
click at [422, 293] on p "3.5 Diseñando experimentos para validar mi problema, ¿el problema, es el proble…" at bounding box center [432, 283] width 422 height 17
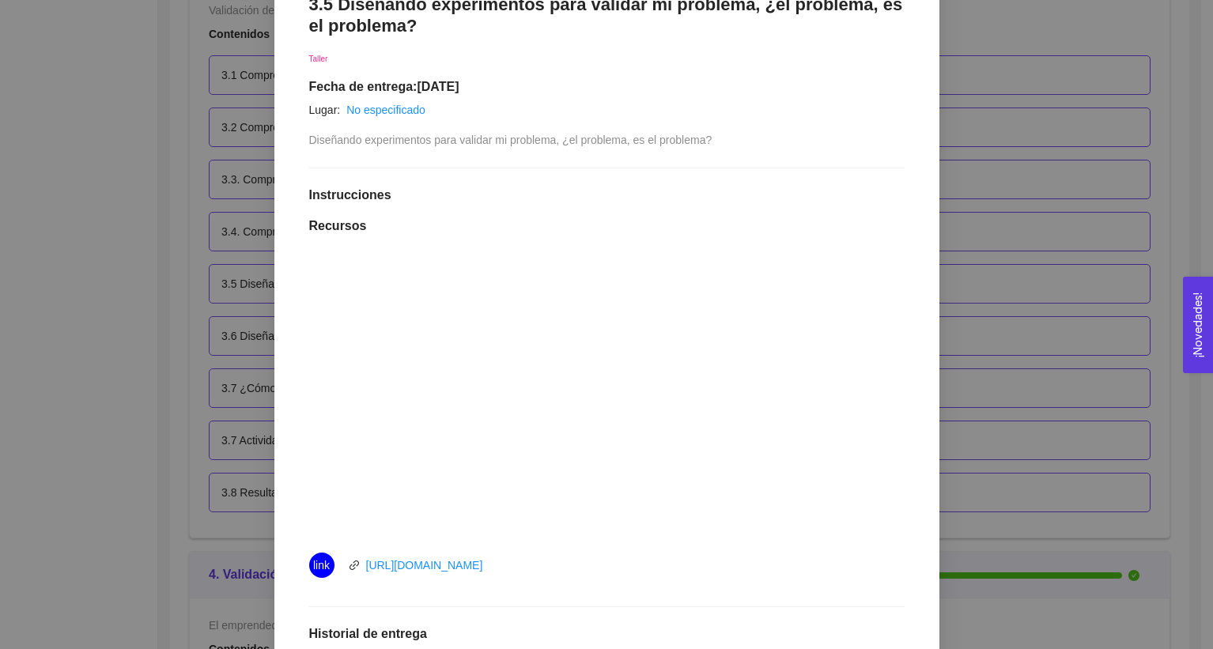
scroll to position [261, 0]
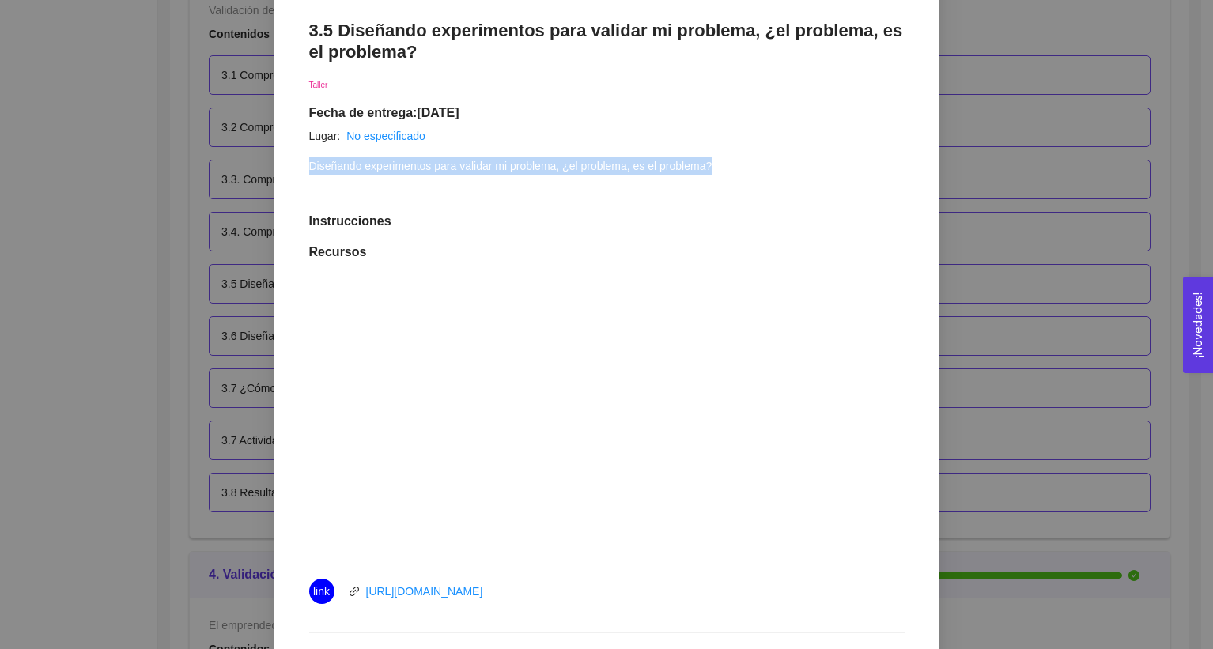
drag, startPoint x: 303, startPoint y: 165, endPoint x: 723, endPoint y: 165, distance: 420.0
click at [723, 165] on div "3.5 Diseñando experimentos para validar mi problema, ¿el problema, es el proble…" at bounding box center [606, 445] width 627 height 883
copy span "Diseñando experimentos para validar mi problema, ¿el problema, es el problema?"
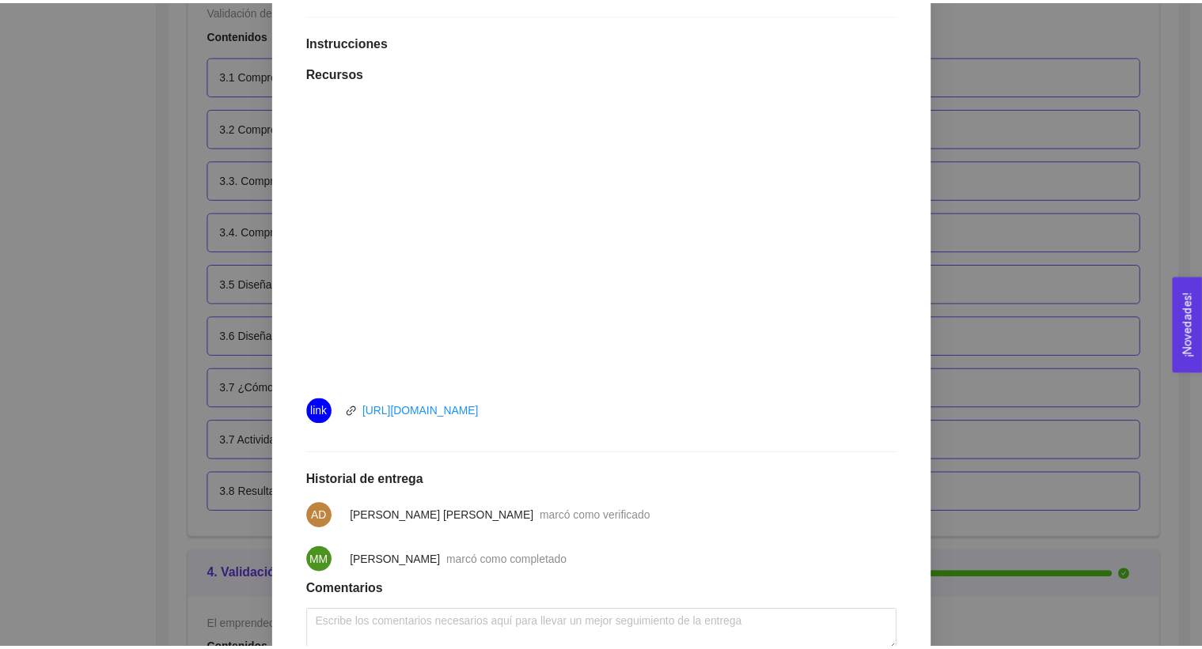
scroll to position [506, 0]
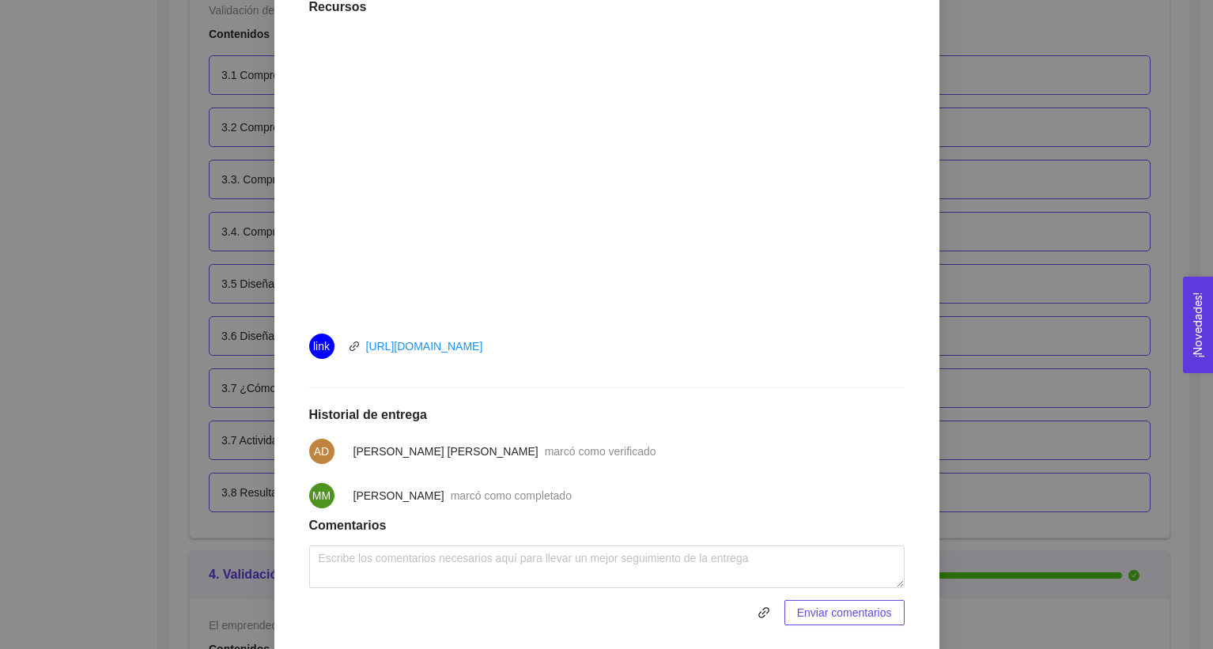
click at [993, 47] on div "3. Validación del problema Validación del problema Asignado por María Cristina …" at bounding box center [606, 324] width 1213 height 649
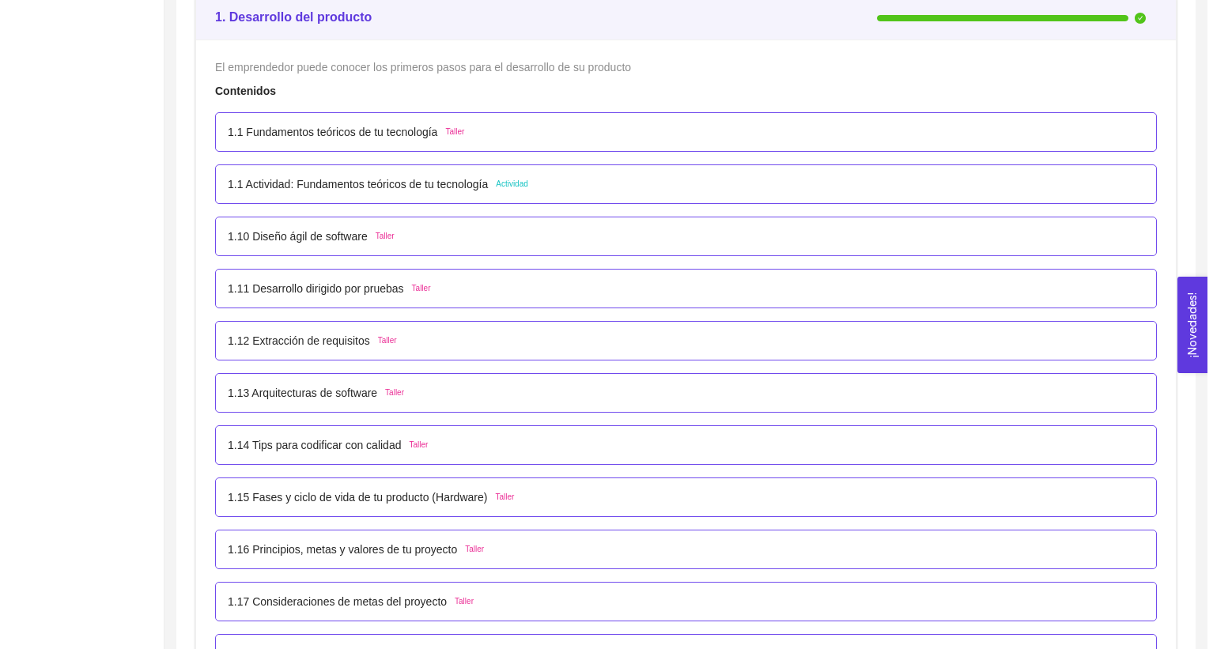
scroll to position [0, 0]
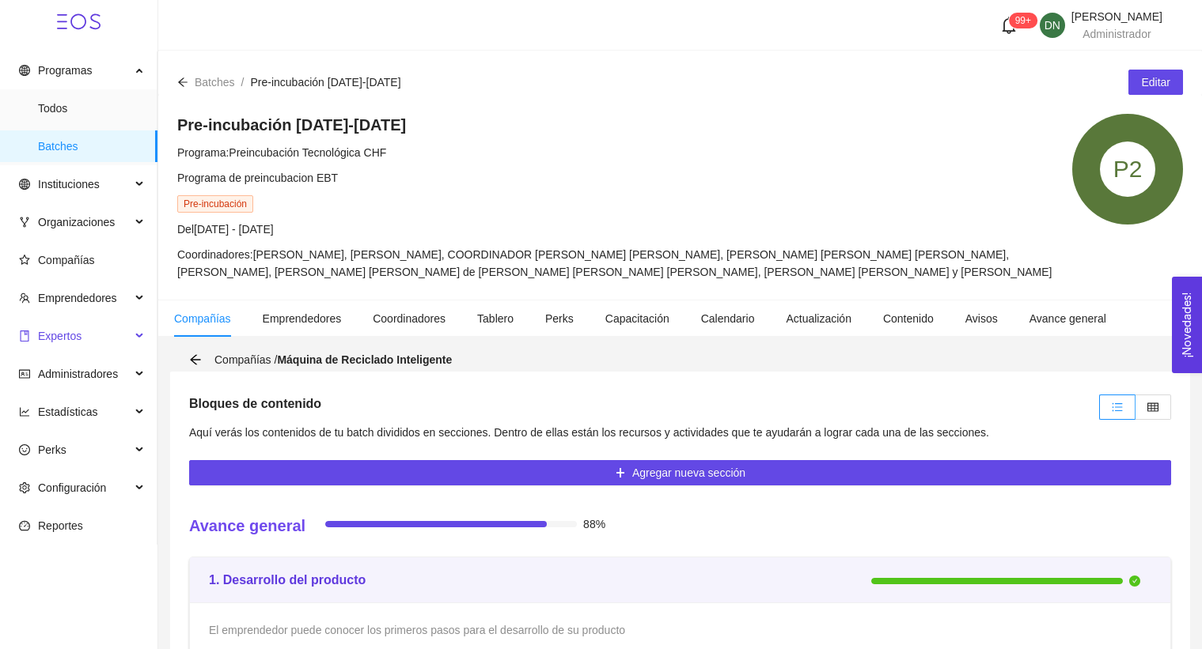
click at [83, 327] on span "Expertos" at bounding box center [75, 336] width 112 height 32
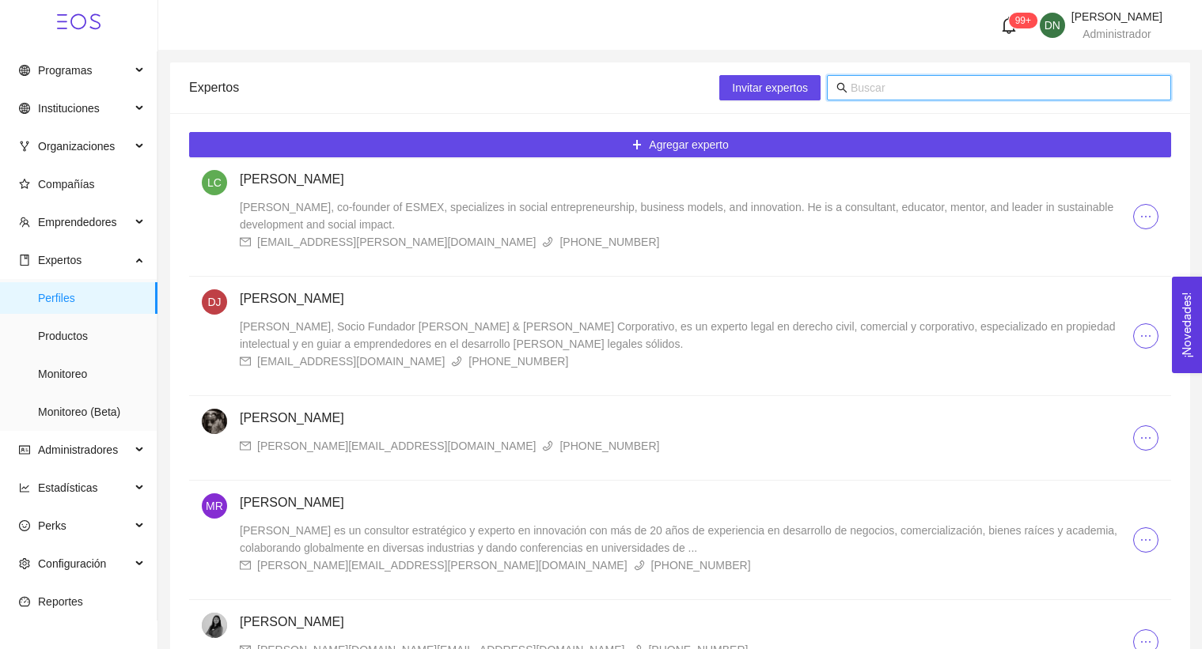
click at [899, 89] on input "text" at bounding box center [1005, 87] width 311 height 17
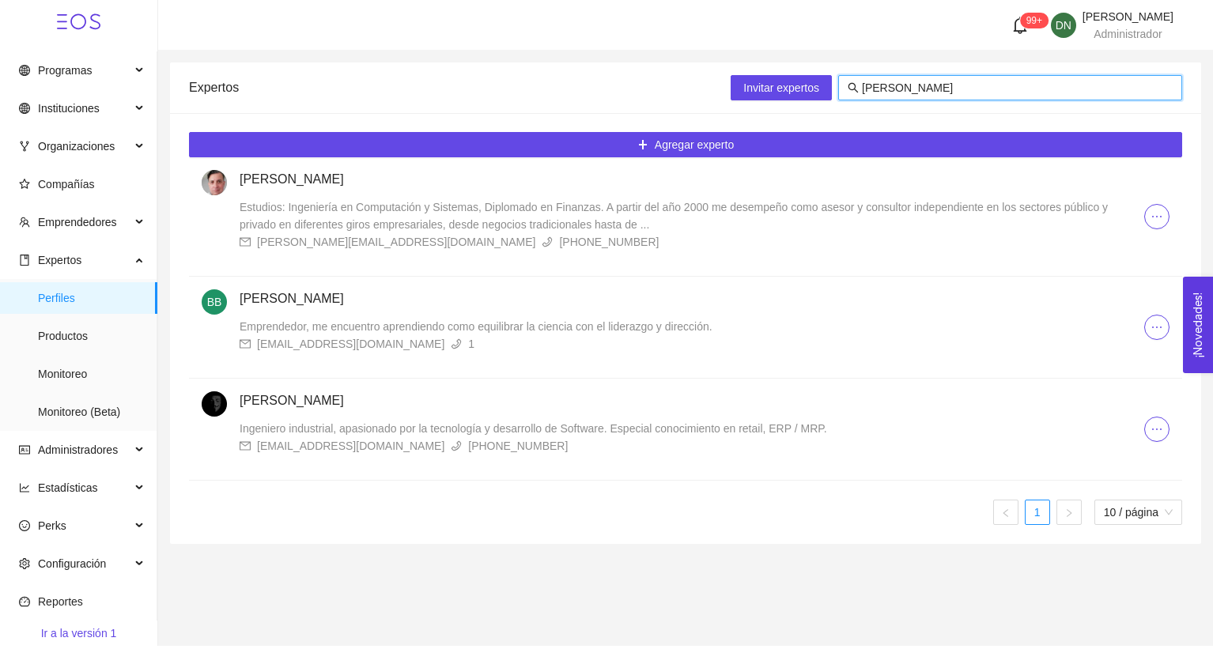
click at [878, 90] on input "alex s" at bounding box center [1017, 87] width 311 height 17
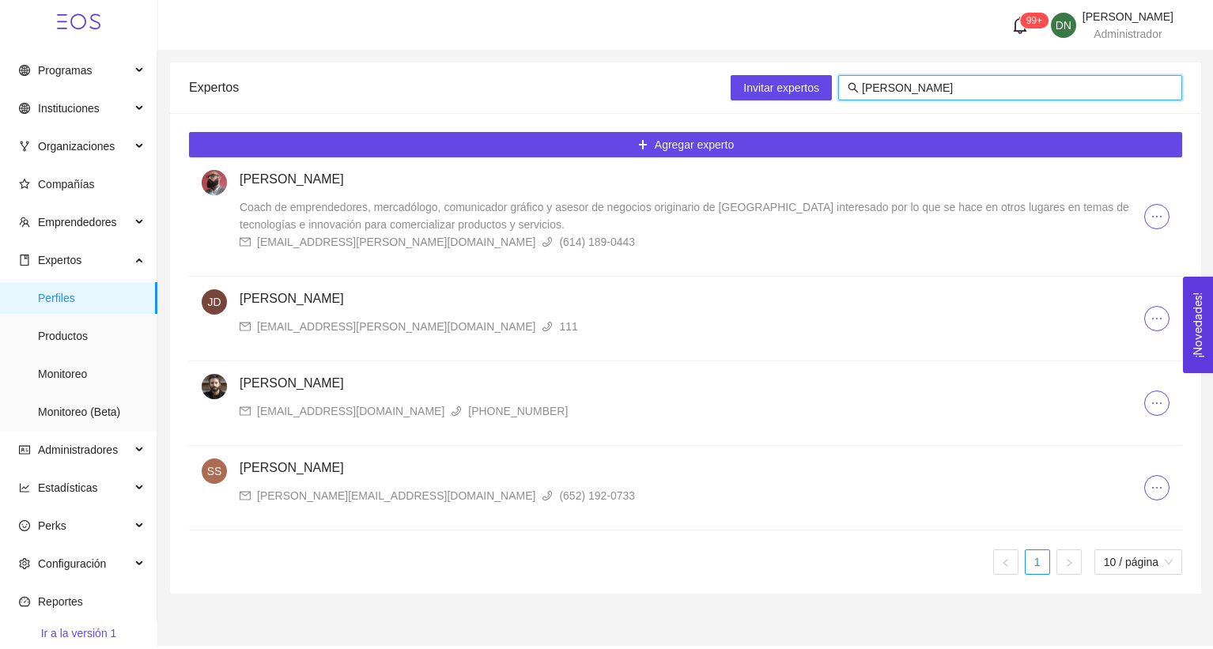
type input "sandoval"
